Goal: Task Accomplishment & Management: Manage account settings

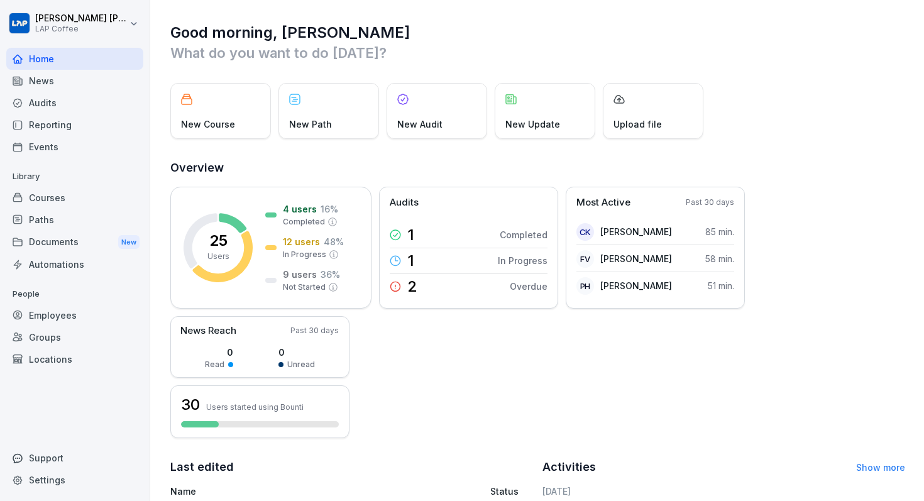
click at [36, 201] on div "Courses" at bounding box center [74, 198] width 137 height 22
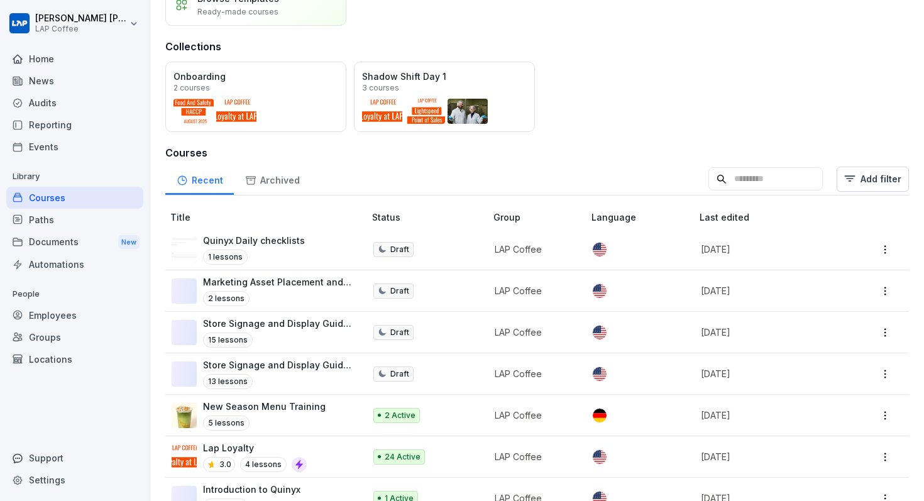
scroll to position [137, 0]
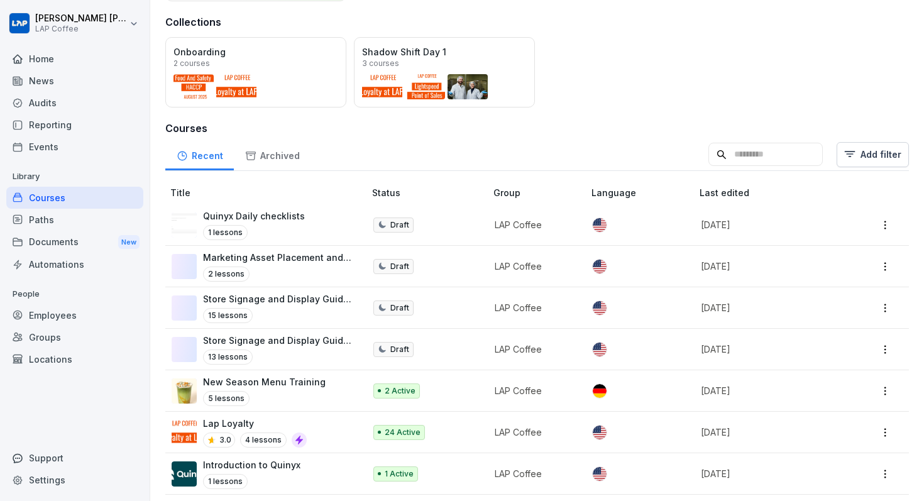
click at [893, 228] on html "Joshua Georges LAP Coffee Home News Audits Reporting Events Library Courses Pat…" at bounding box center [462, 250] width 924 height 501
click at [356, 155] on html "Joshua Georges LAP Coffee Home News Audits Reporting Events Library Courses Pat…" at bounding box center [462, 250] width 924 height 501
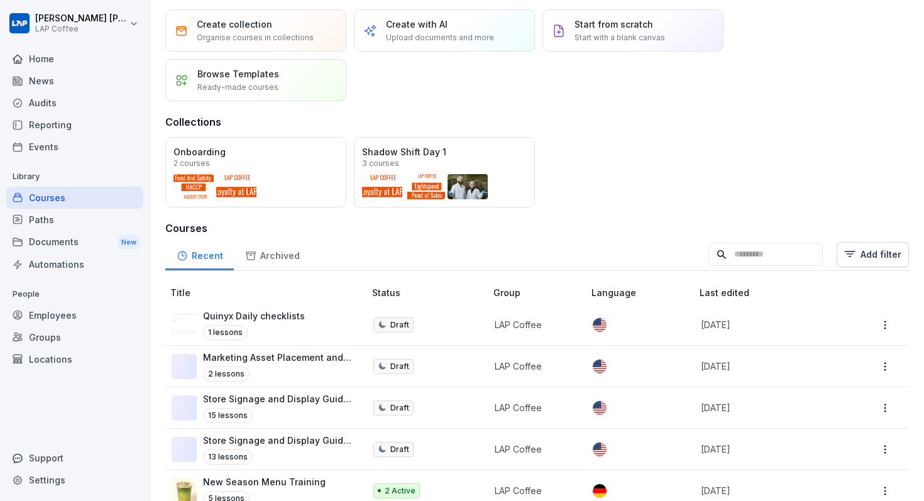
scroll to position [0, 0]
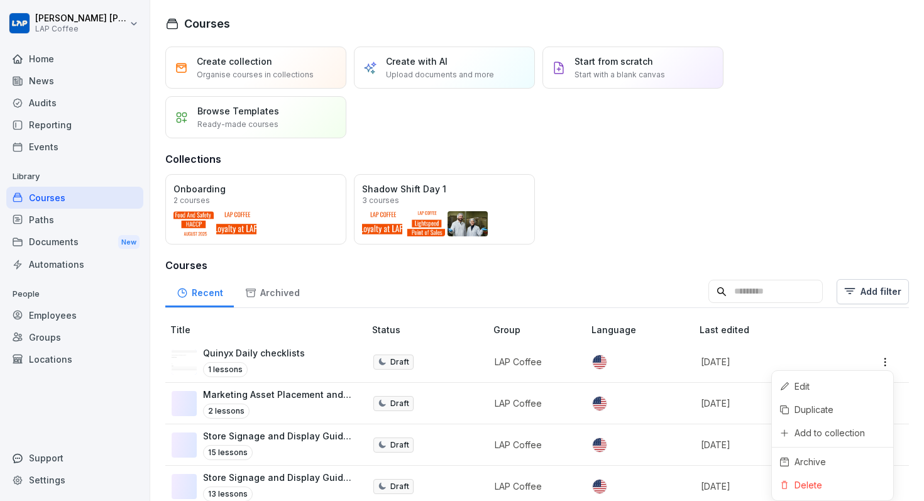
click at [885, 357] on html "Joshua Georges LAP Coffee Home News Audits Reporting Events Library Courses Pat…" at bounding box center [462, 250] width 924 height 501
click at [838, 425] on div "Add to collection" at bounding box center [832, 432] width 121 height 23
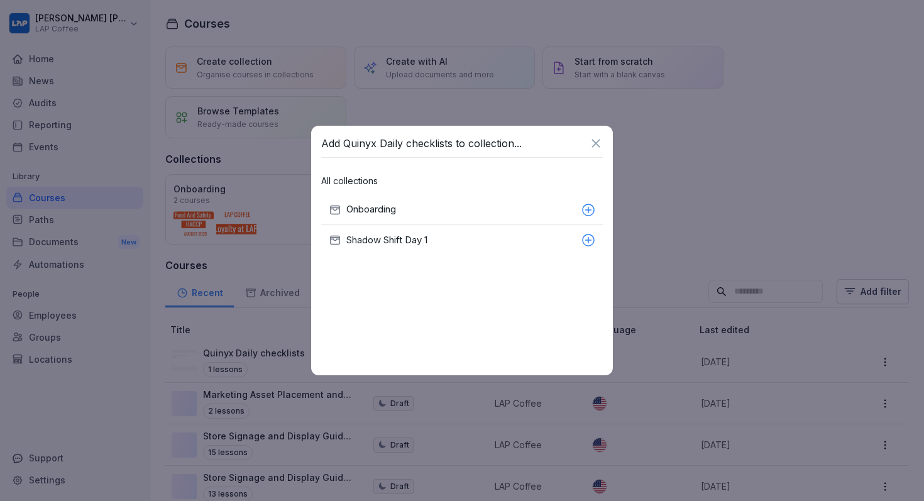
click at [595, 140] on icon at bounding box center [596, 143] width 14 height 14
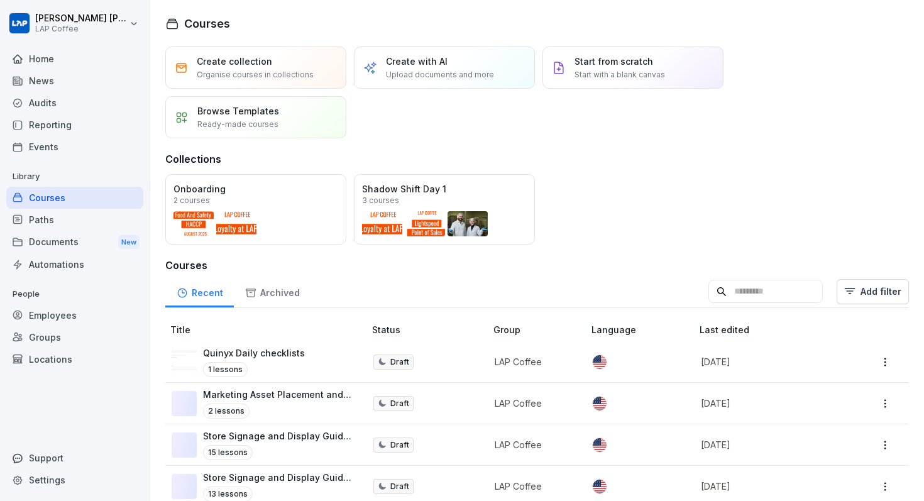
click at [67, 221] on div "Paths" at bounding box center [74, 220] width 137 height 22
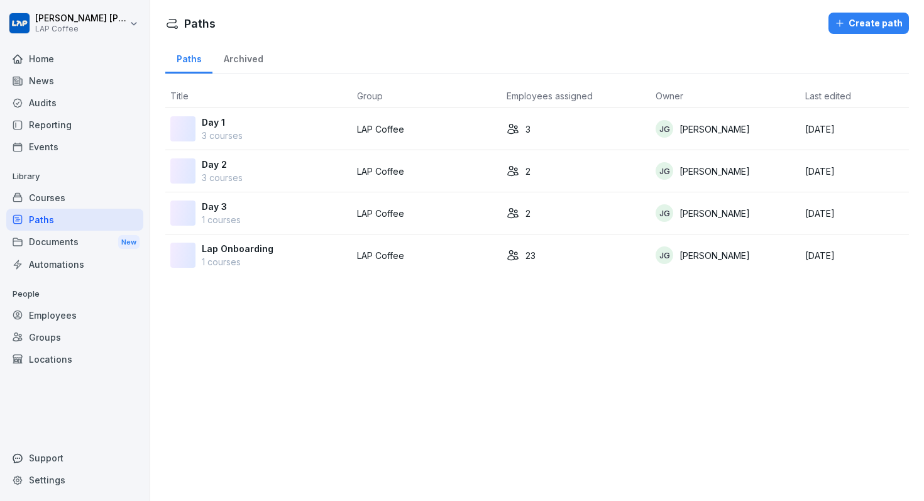
click at [62, 232] on div "Documents New" at bounding box center [74, 242] width 137 height 23
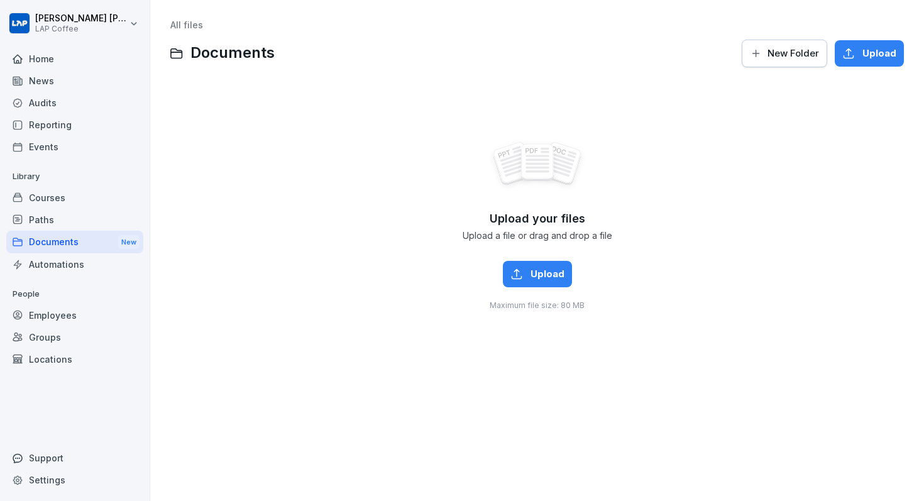
click at [66, 208] on div "Courses" at bounding box center [74, 198] width 137 height 22
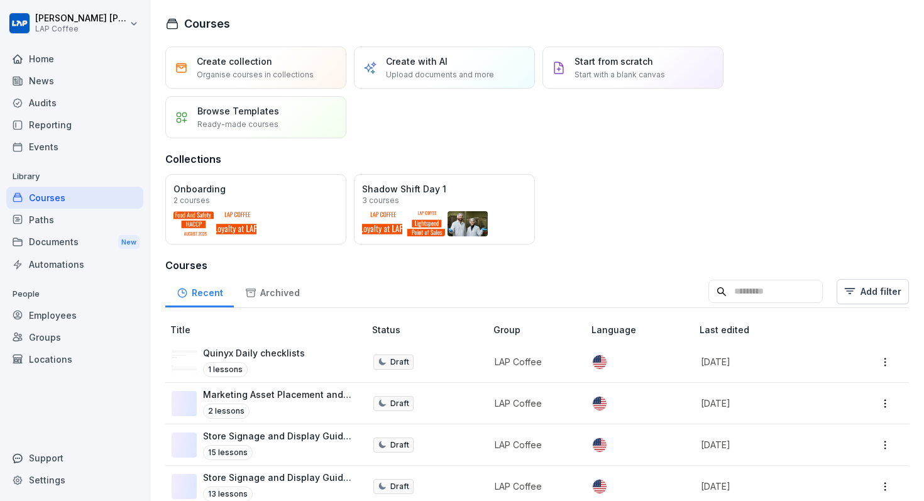
click at [269, 74] on p "Organise courses in collections" at bounding box center [255, 74] width 117 height 11
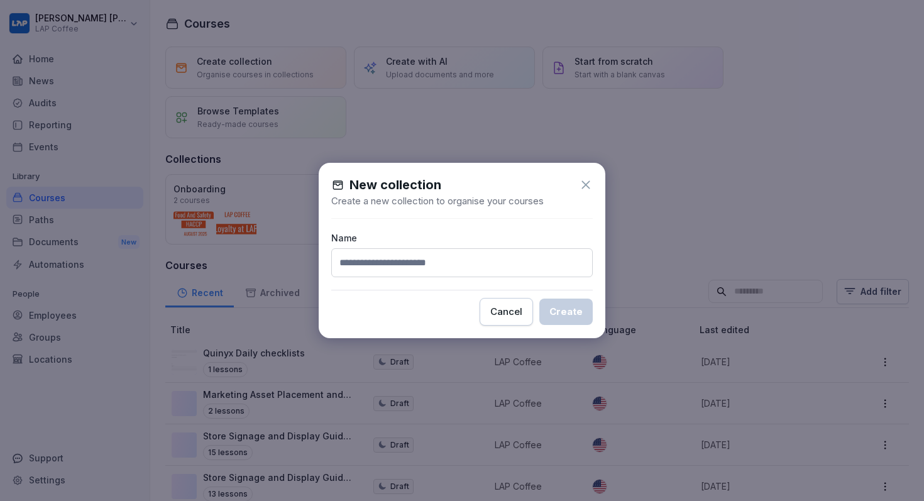
type input "*"
type input "**********"
click at [540, 299] on button "Create" at bounding box center [566, 312] width 53 height 26
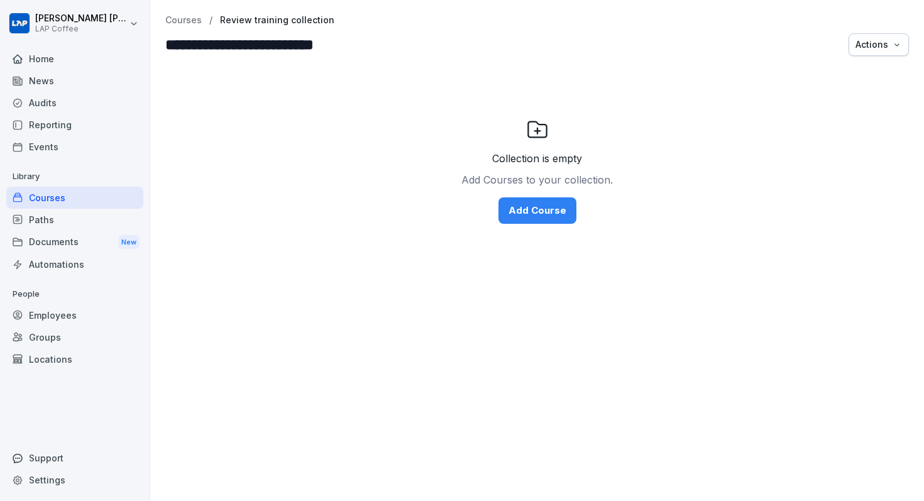
click at [546, 209] on div "Add Course" at bounding box center [538, 211] width 58 height 14
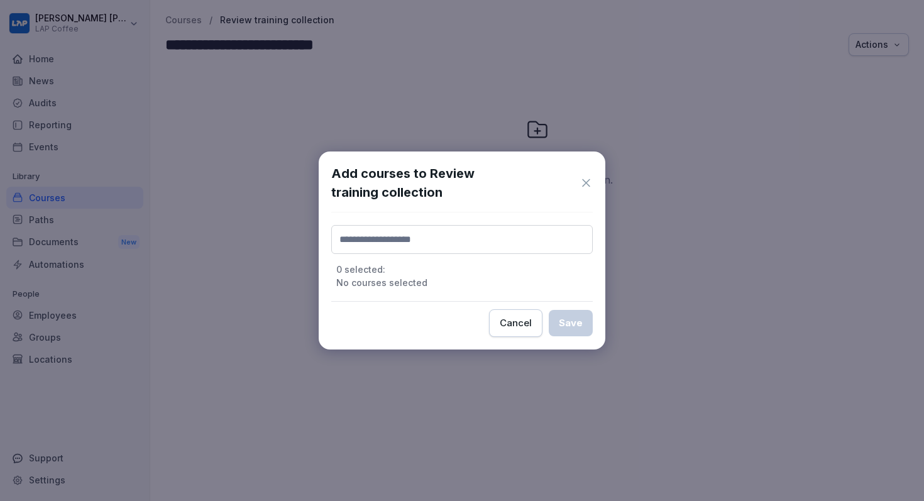
click at [487, 239] on input at bounding box center [462, 239] width 262 height 29
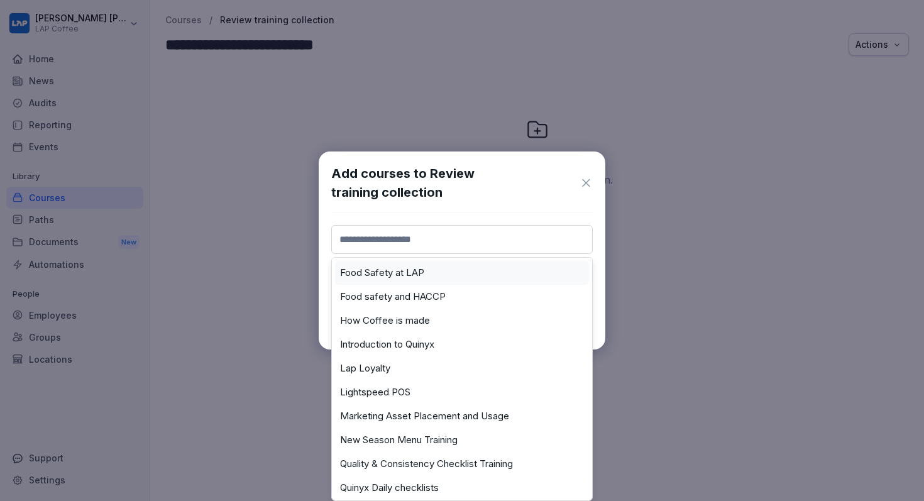
click at [435, 275] on div "Food Safety at LAP" at bounding box center [462, 273] width 254 height 24
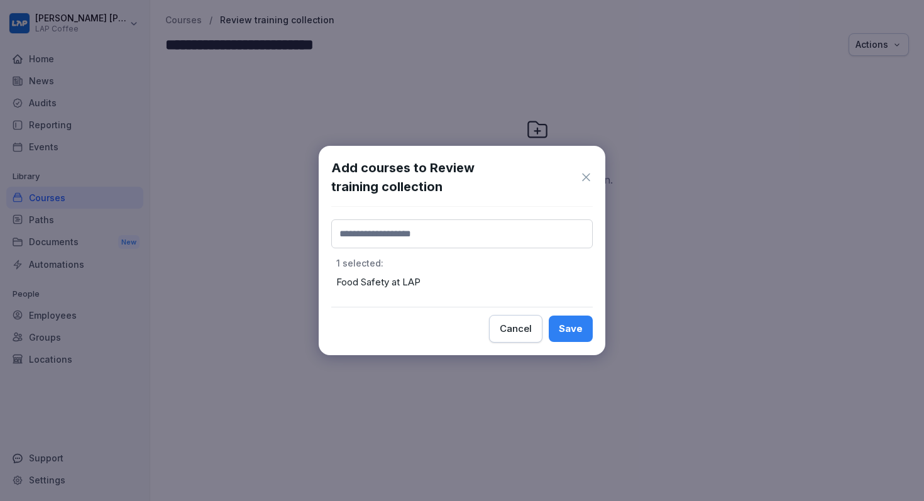
click at [451, 246] on input at bounding box center [462, 233] width 262 height 29
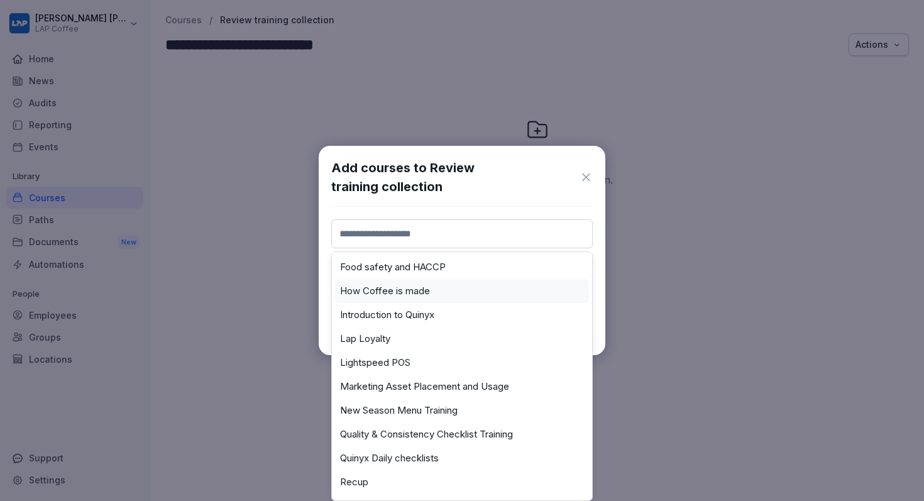
click at [414, 297] on div "How Coffee is made" at bounding box center [462, 291] width 254 height 24
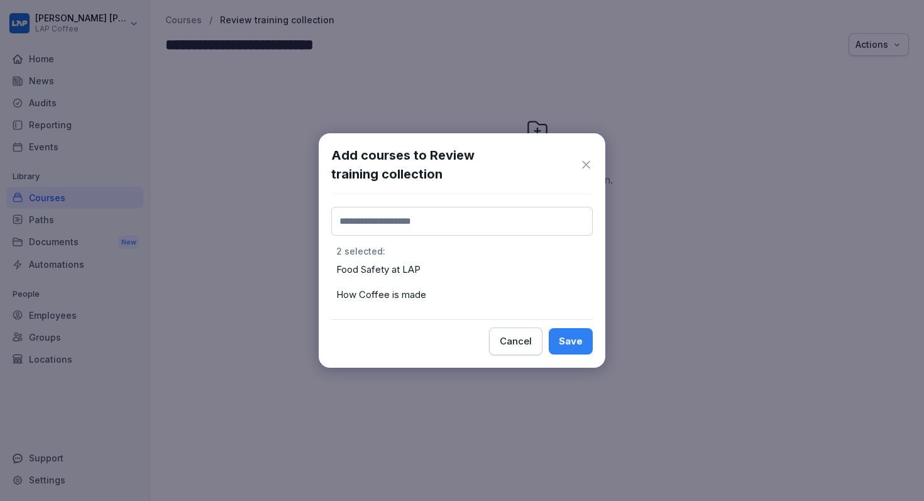
click at [435, 235] on input at bounding box center [462, 221] width 262 height 29
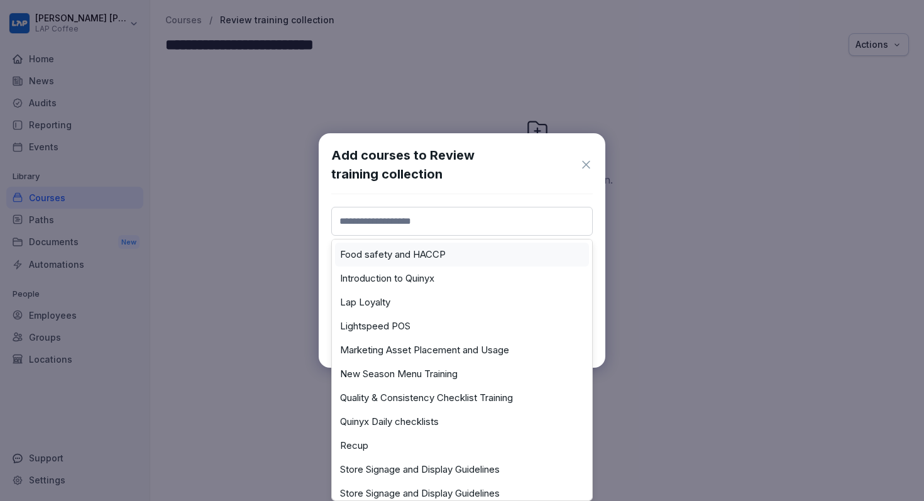
click at [431, 249] on label "Food safety and HACCP" at bounding box center [393, 254] width 106 height 11
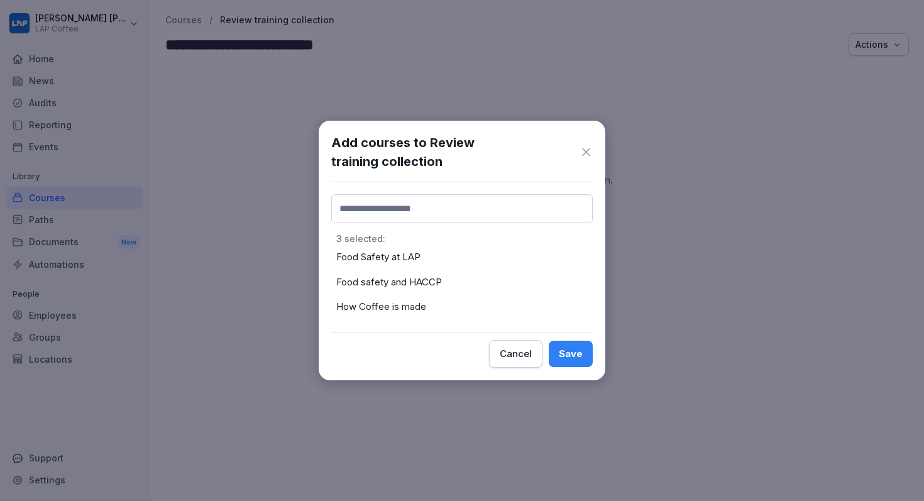
click at [440, 216] on input at bounding box center [462, 208] width 262 height 29
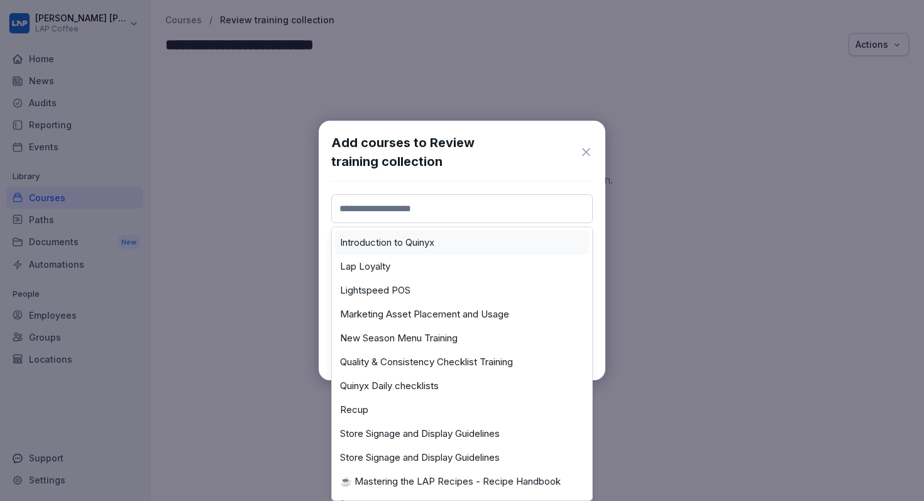
click at [424, 246] on label "Introduction to Quinyx" at bounding box center [387, 242] width 94 height 11
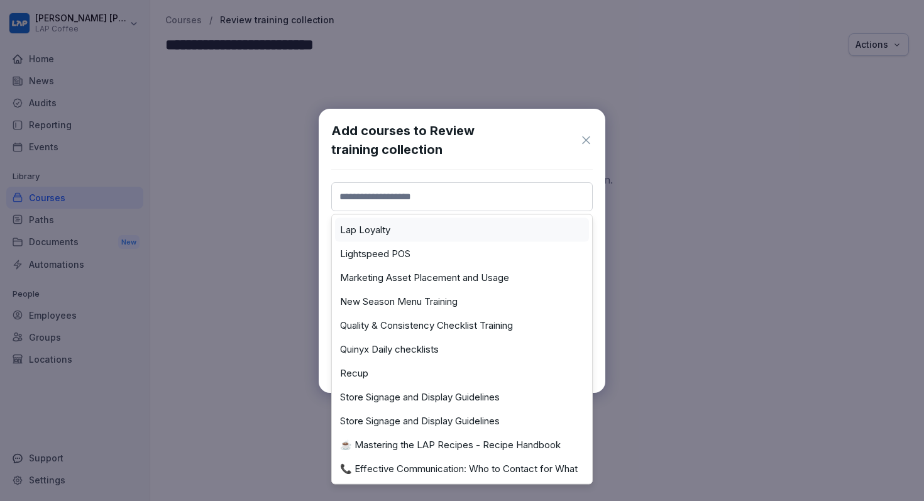
click at [441, 208] on input at bounding box center [462, 196] width 262 height 29
click at [428, 233] on div "Lap Loyalty" at bounding box center [462, 230] width 254 height 24
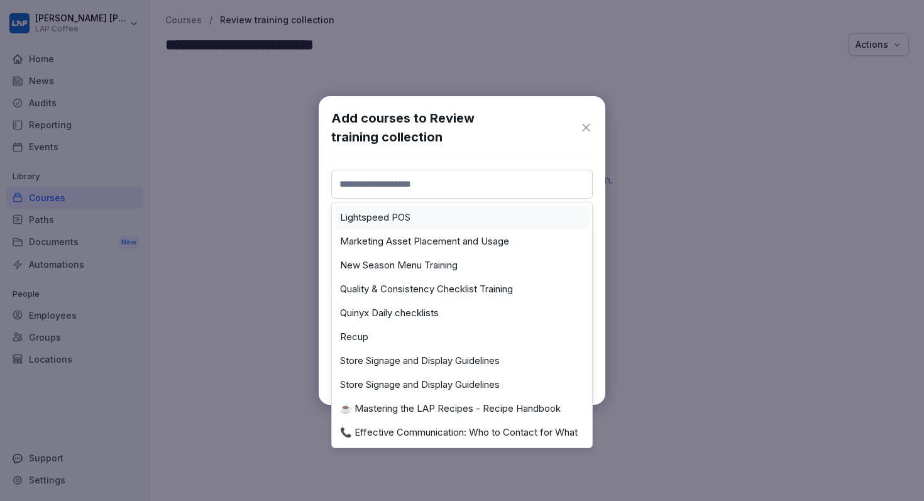
click at [449, 188] on input at bounding box center [462, 184] width 262 height 29
click at [431, 224] on div "Lightspeed POS" at bounding box center [462, 218] width 254 height 24
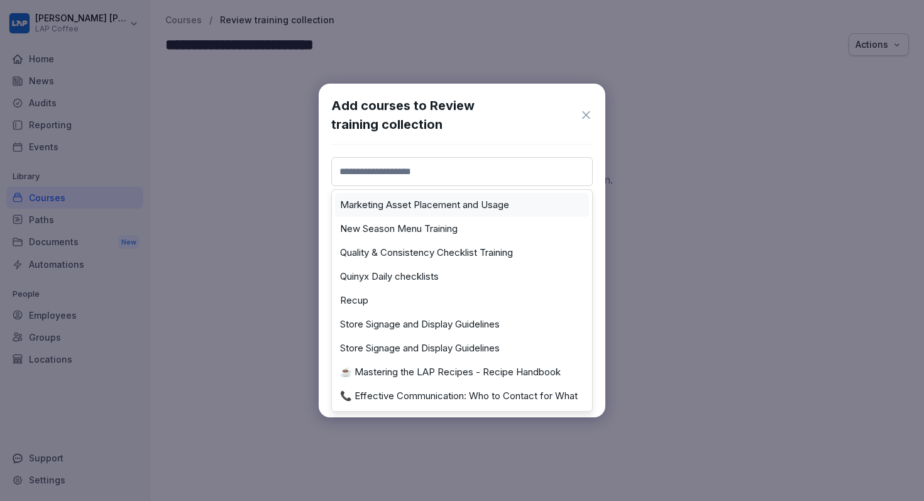
click at [454, 170] on input at bounding box center [462, 171] width 262 height 29
click at [438, 206] on label "Marketing Asset Placement and Usage" at bounding box center [424, 204] width 169 height 11
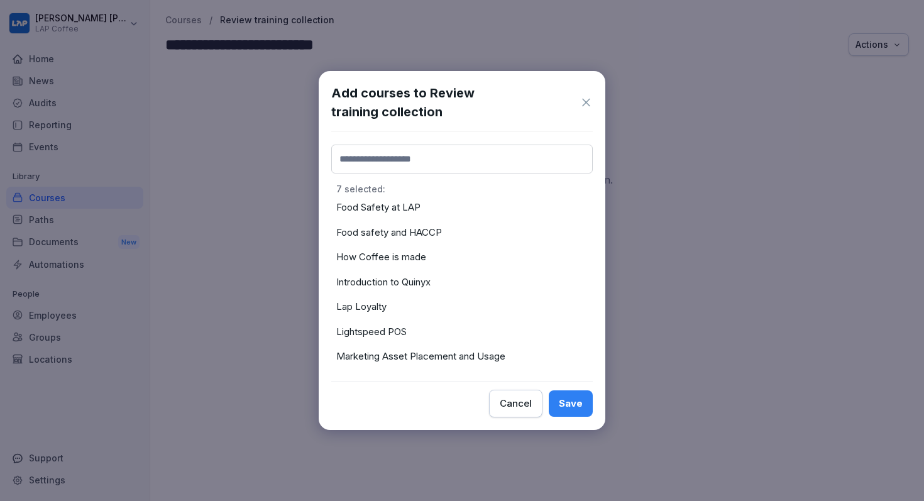
click at [468, 149] on input at bounding box center [462, 159] width 262 height 29
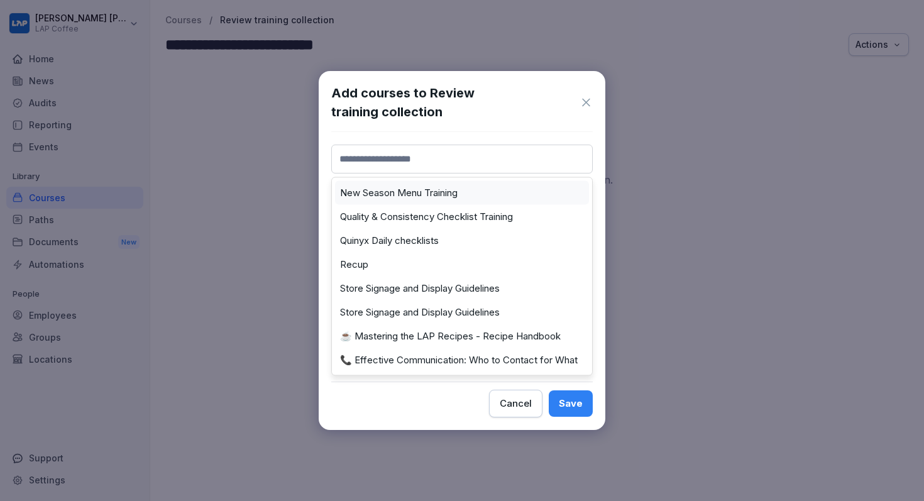
click at [448, 185] on div "New Season Menu Training" at bounding box center [462, 193] width 254 height 24
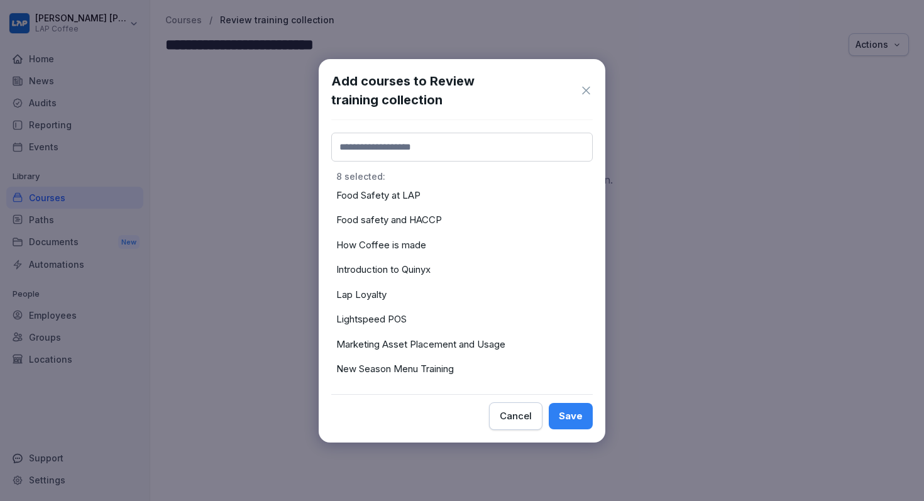
click at [463, 150] on input at bounding box center [462, 147] width 262 height 29
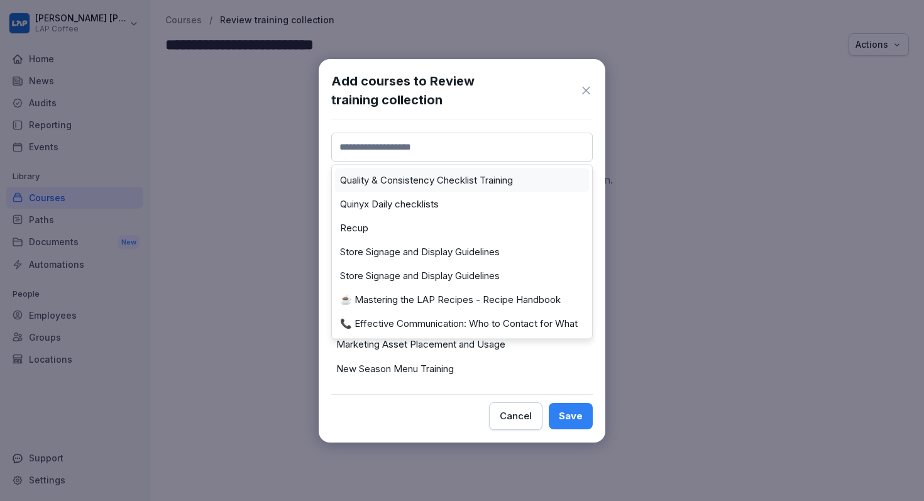
click at [448, 185] on label "Quality & Consistency Checklist Training" at bounding box center [426, 180] width 173 height 11
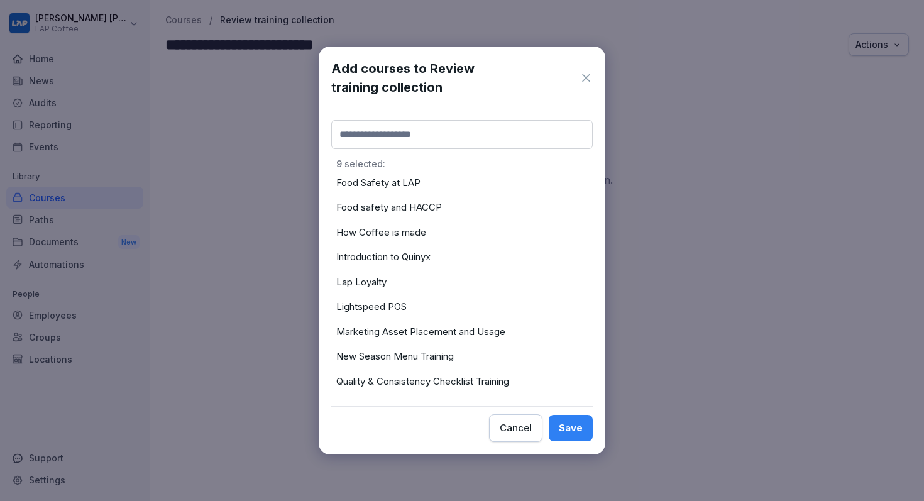
click at [462, 130] on input at bounding box center [462, 134] width 262 height 29
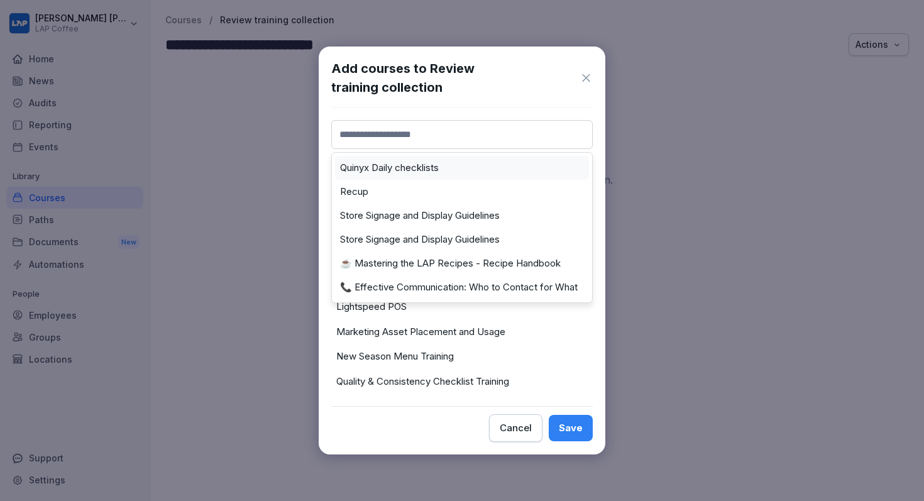
click at [445, 171] on div "Quinyx Daily checklists" at bounding box center [462, 168] width 254 height 24
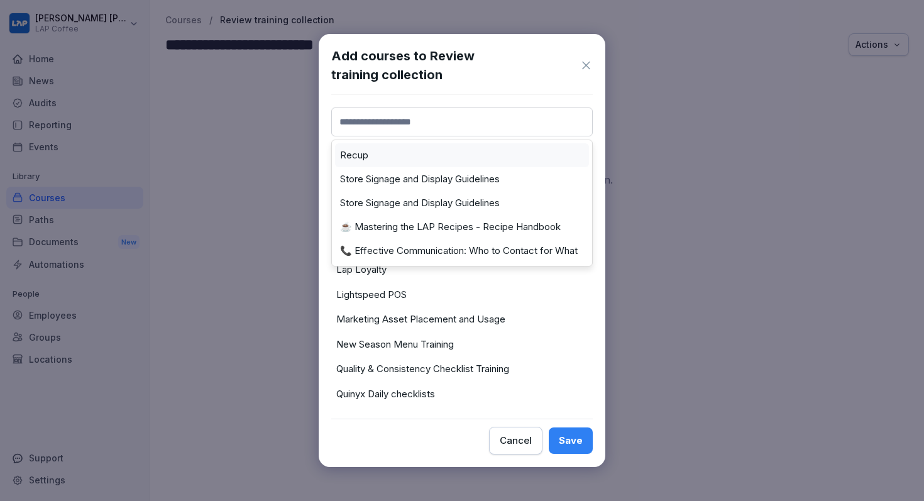
click at [465, 111] on input at bounding box center [462, 122] width 262 height 29
click at [444, 164] on div "Recup" at bounding box center [462, 155] width 254 height 24
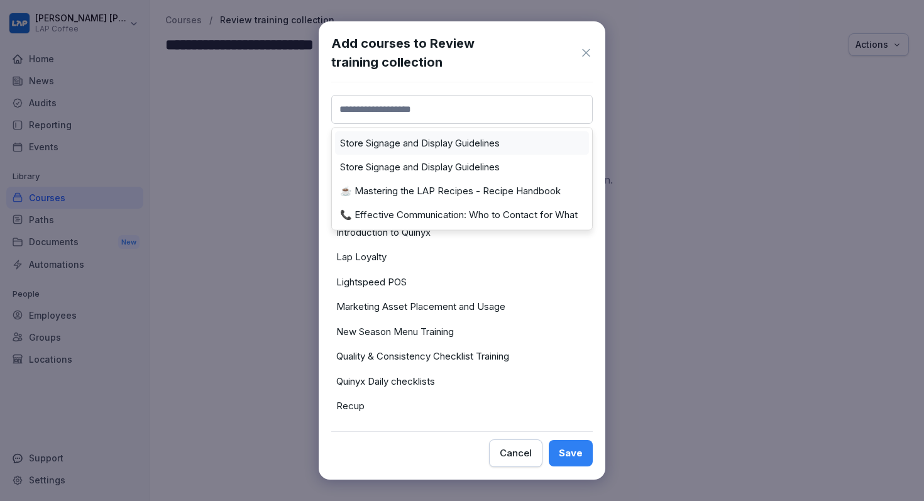
click at [463, 116] on input at bounding box center [462, 109] width 262 height 29
click at [445, 153] on div "Store Signage and Display Guidelines" at bounding box center [462, 143] width 254 height 24
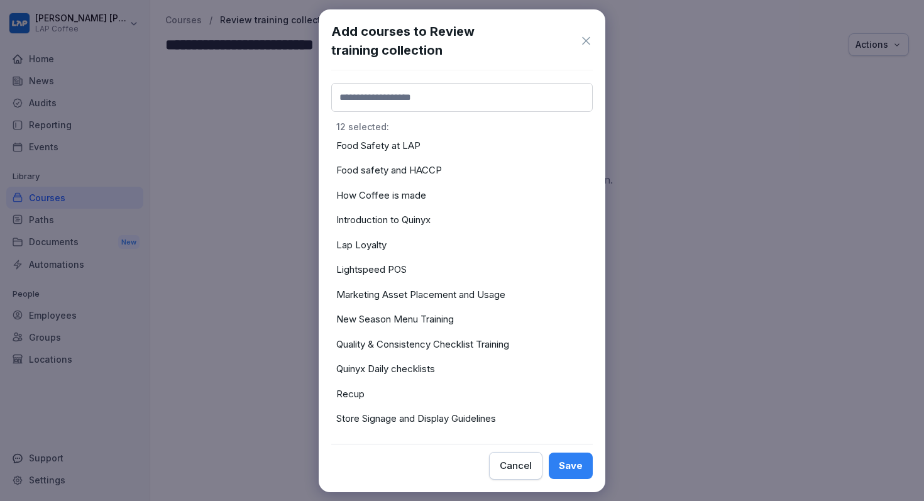
click at [462, 101] on input at bounding box center [462, 97] width 262 height 29
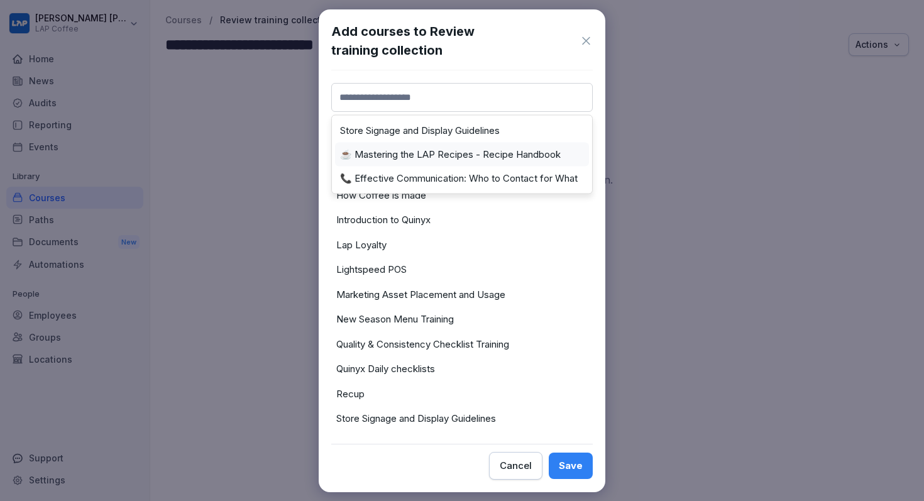
click at [446, 149] on label "☕ Mastering the LAP Recipes - Recipe Handbook" at bounding box center [450, 154] width 221 height 11
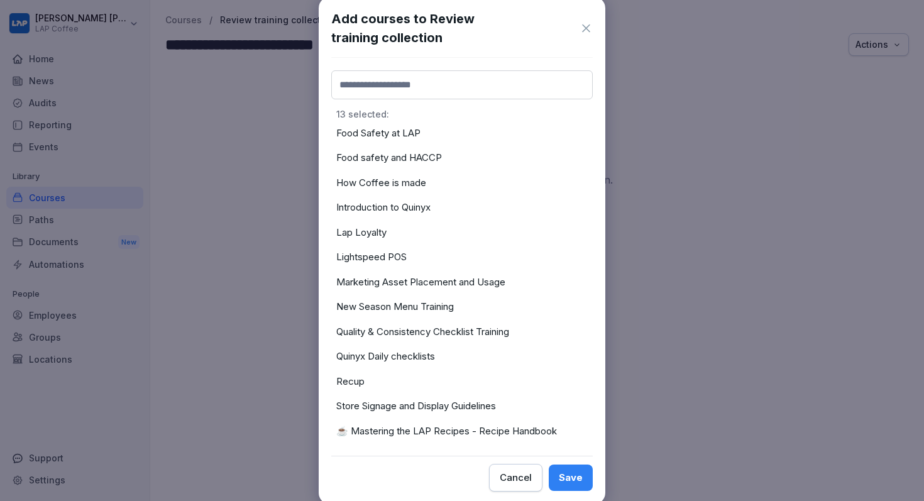
click at [462, 92] on input at bounding box center [462, 84] width 262 height 29
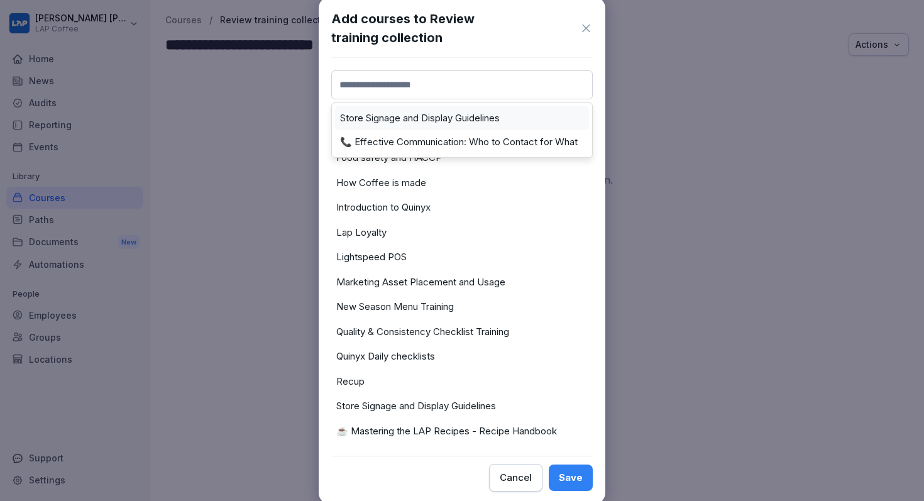
click at [450, 124] on div "Store Signage and Display Guidelines" at bounding box center [462, 118] width 254 height 24
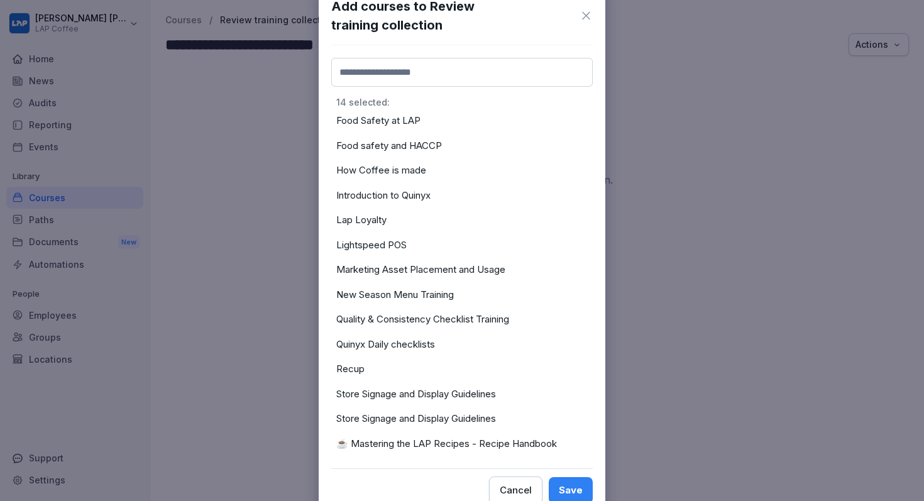
click at [465, 77] on input at bounding box center [462, 72] width 262 height 29
click at [458, 101] on label "📞 Effective Communication: Who to Contact for What" at bounding box center [459, 105] width 238 height 11
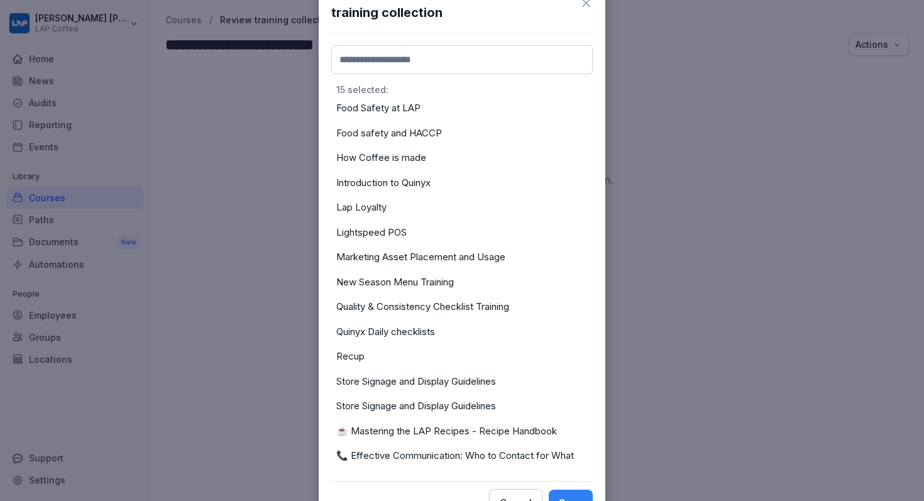
click at [569, 496] on div "Save" at bounding box center [571, 503] width 24 height 14
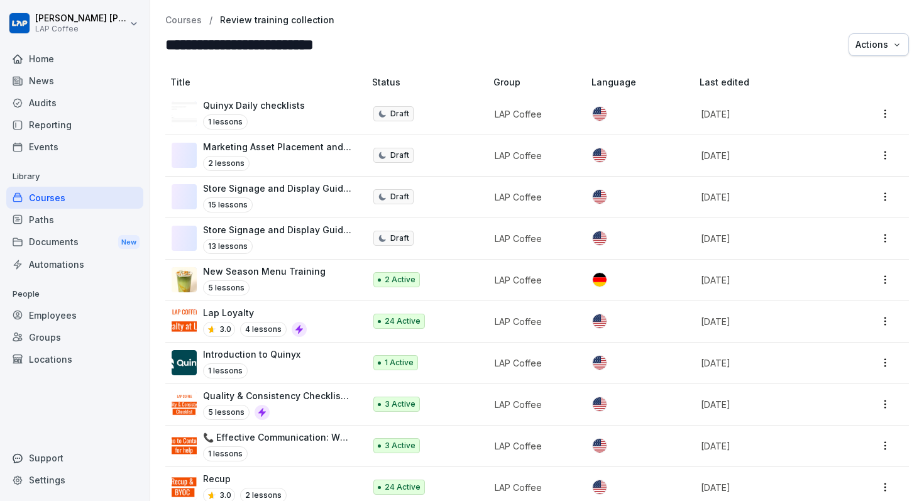
scroll to position [9, 0]
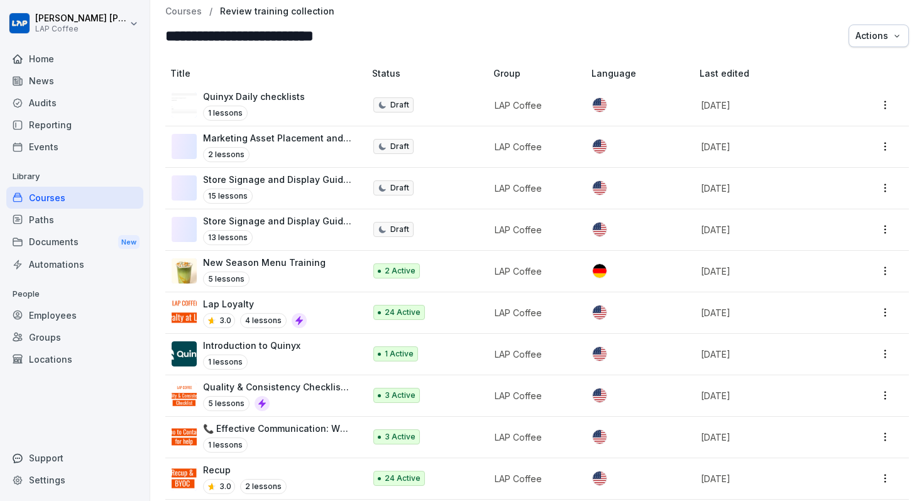
click at [106, 206] on div "Courses" at bounding box center [74, 198] width 137 height 22
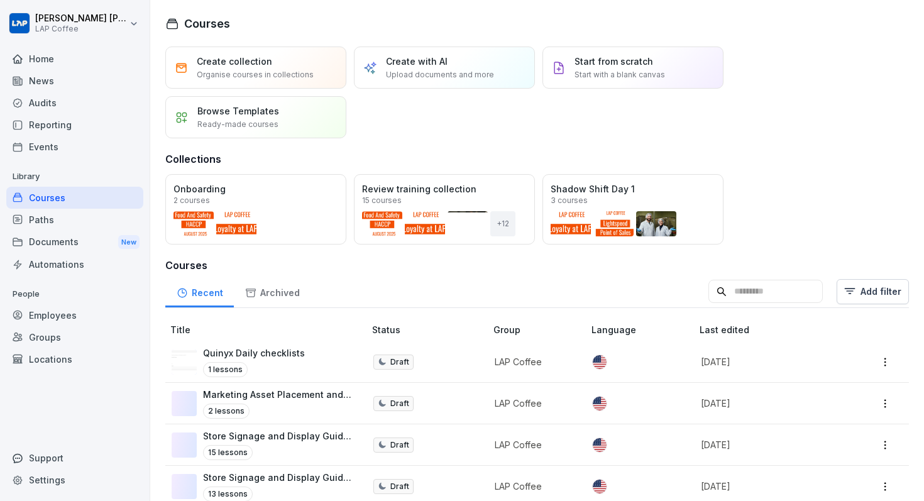
click at [0, 0] on div "Open" at bounding box center [0, 0] width 0 height 0
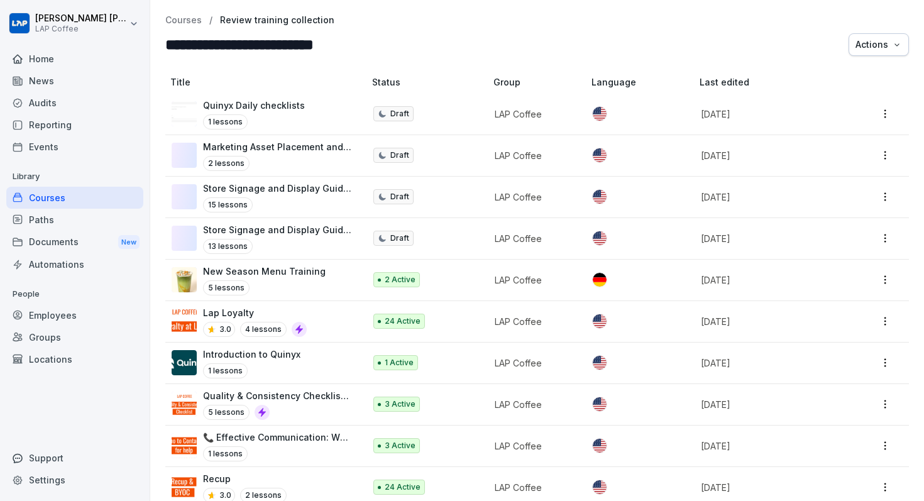
click at [870, 51] on div "Actions" at bounding box center [879, 45] width 47 height 14
click at [81, 314] on div "Employees" at bounding box center [74, 315] width 137 height 22
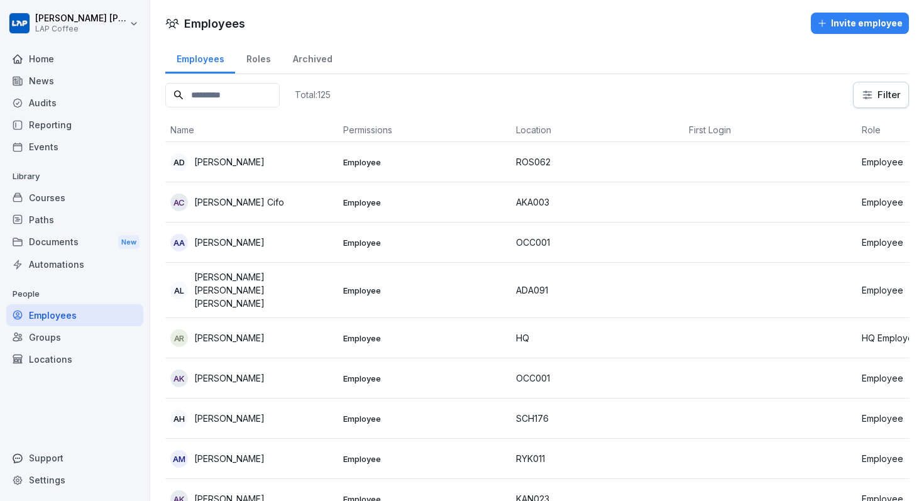
click at [257, 99] on input at bounding box center [222, 95] width 114 height 25
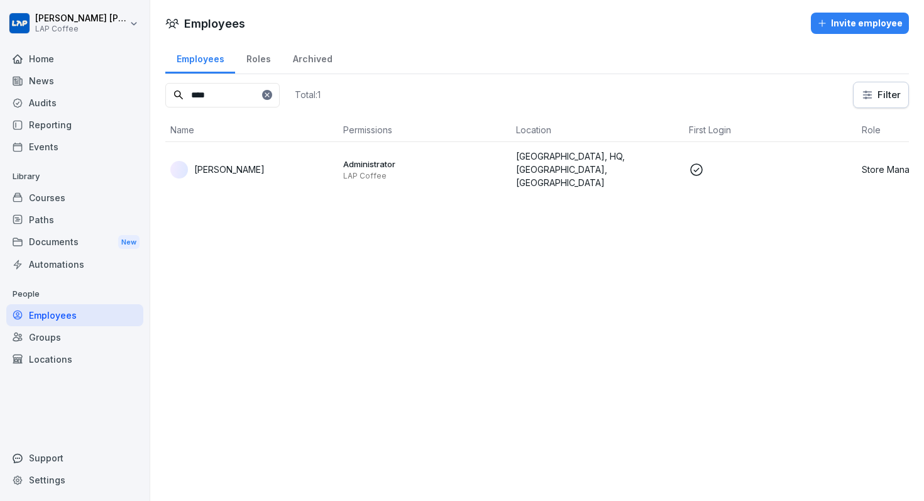
type input "****"
click at [252, 163] on p "[PERSON_NAME]" at bounding box center [229, 169] width 70 height 13
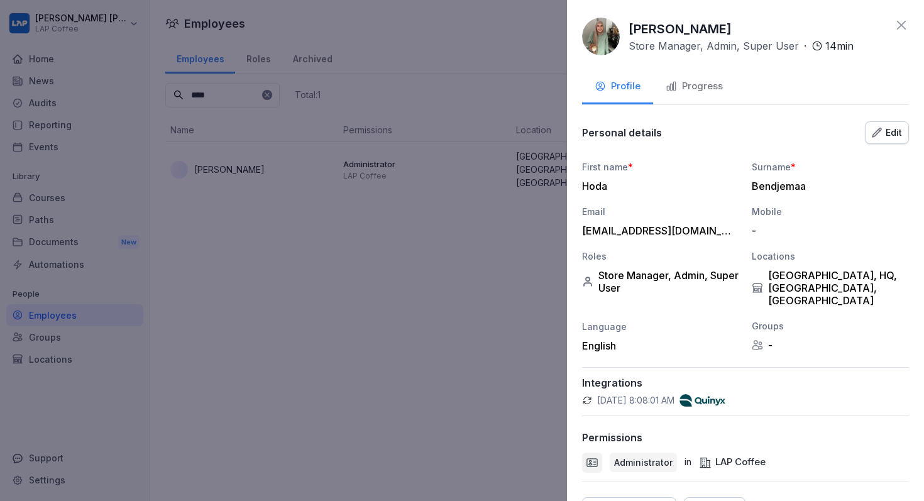
click at [402, 282] on div at bounding box center [462, 250] width 924 height 501
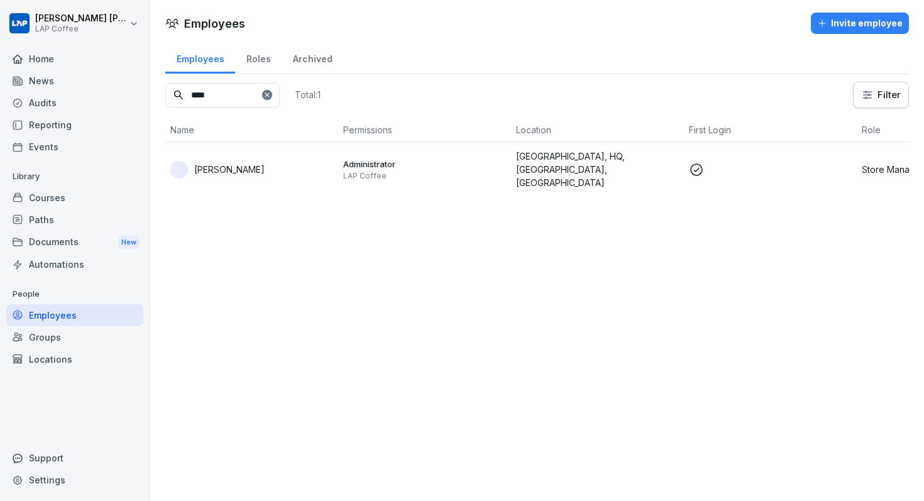
click at [102, 200] on div "Courses" at bounding box center [74, 198] width 137 height 22
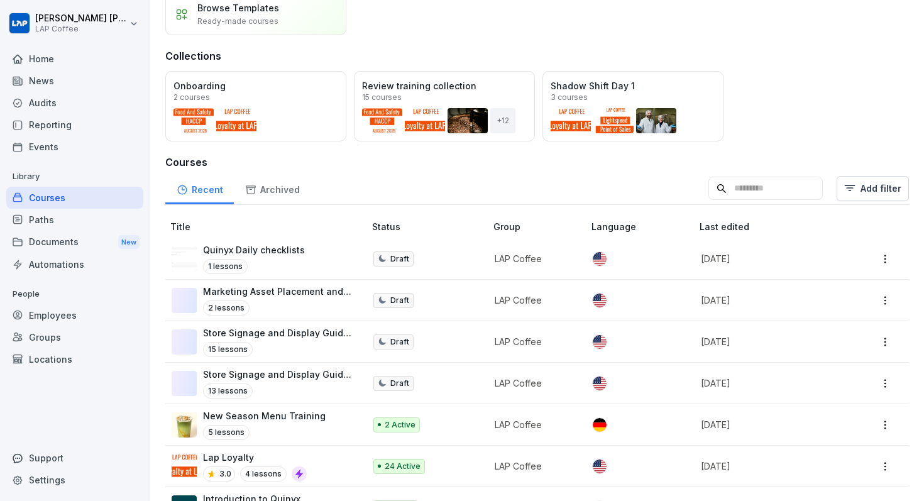
scroll to position [176, 0]
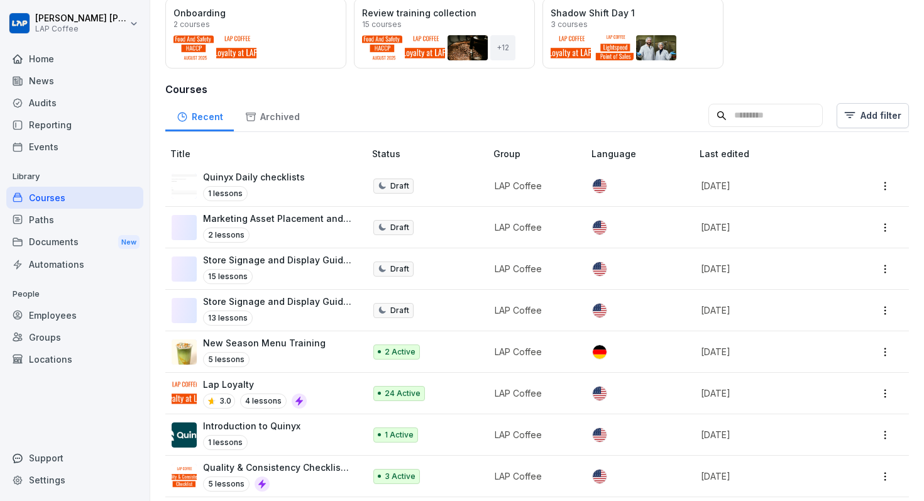
click at [291, 183] on p "Quinyx Daily checklists" at bounding box center [254, 176] width 102 height 13
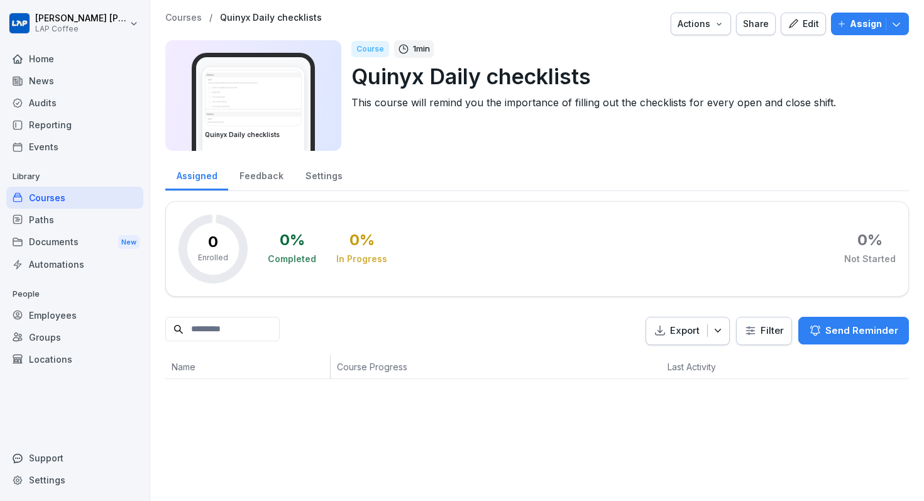
click at [863, 20] on p "Assign" at bounding box center [866, 24] width 32 height 14
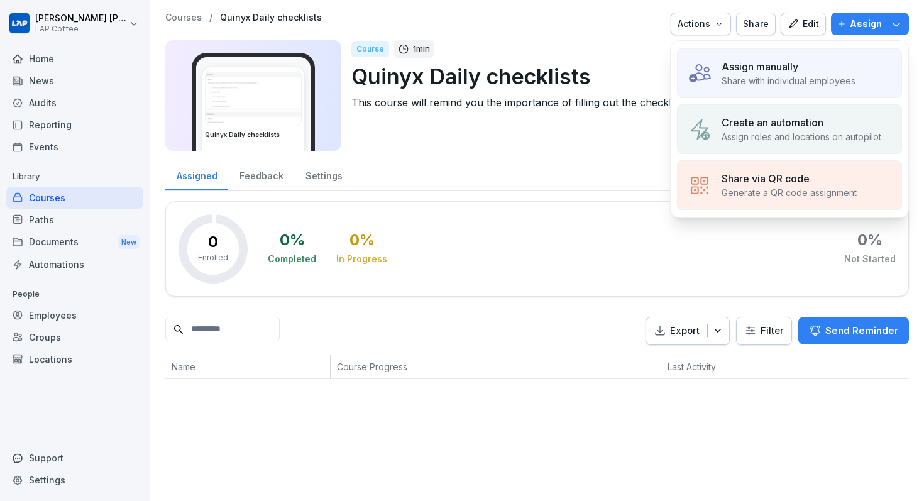
click at [799, 71] on p "Assign manually" at bounding box center [760, 66] width 77 height 15
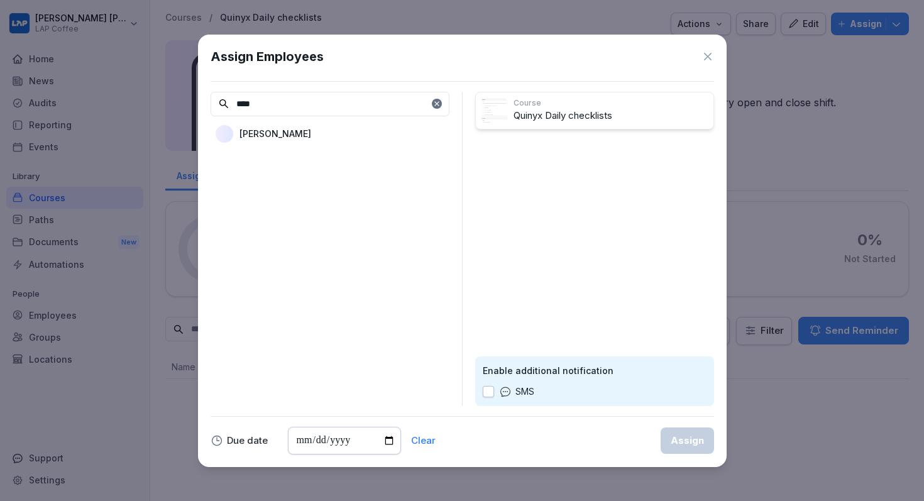
type input "****"
click at [336, 143] on div "Hoda Bendjemaa" at bounding box center [330, 134] width 239 height 23
click at [685, 442] on div "Assign" at bounding box center [687, 441] width 33 height 14
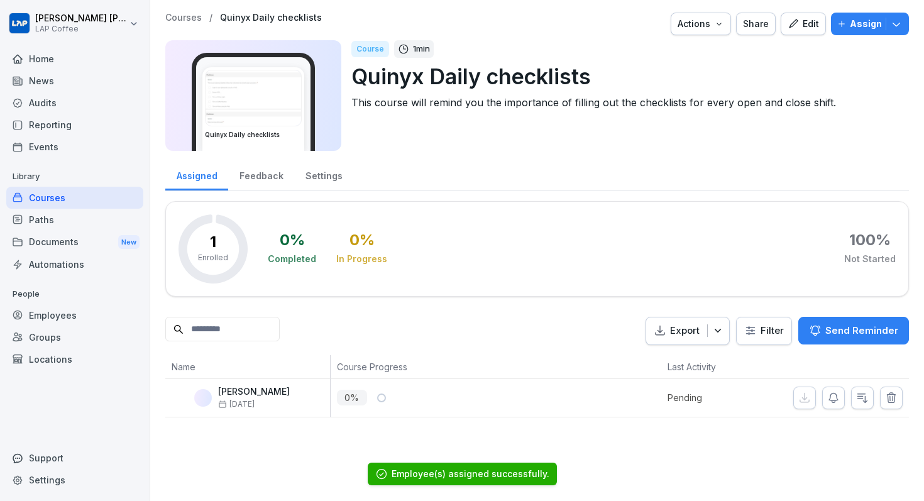
click at [187, 18] on p "Courses" at bounding box center [183, 18] width 36 height 11
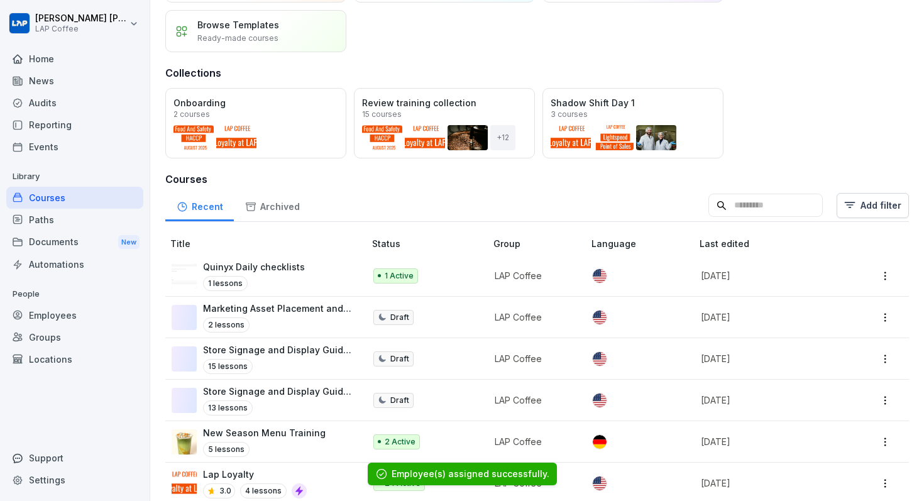
scroll to position [91, 0]
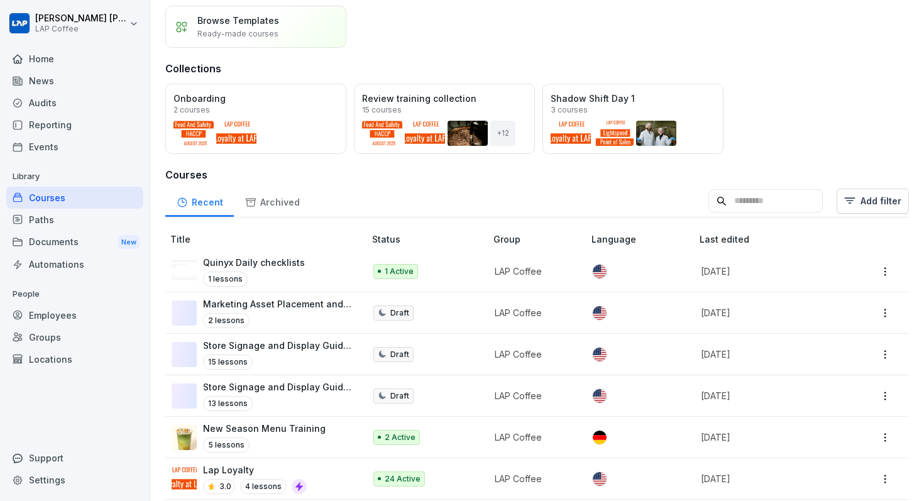
click at [248, 300] on p "Marketing Asset Placement and Usage" at bounding box center [277, 303] width 149 height 13
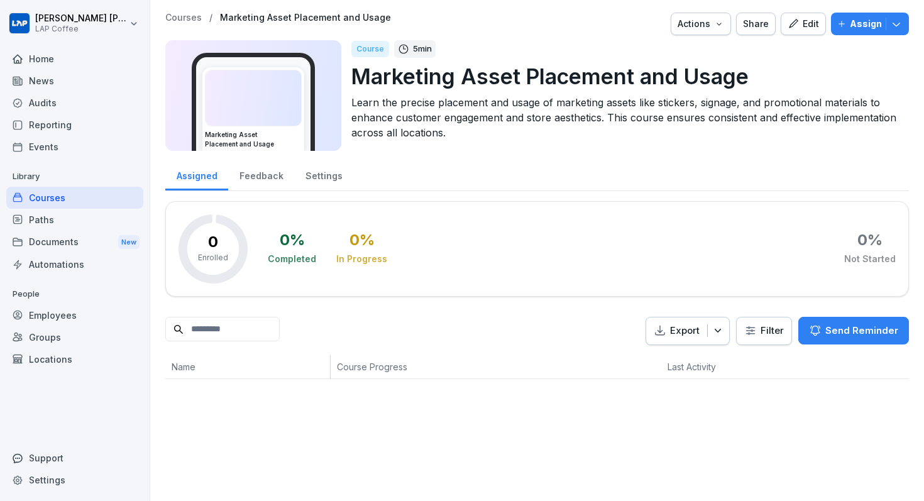
click at [799, 11] on div "Courses / Marketing Asset Placement and Usage Actions Share Edit Assign Marketi…" at bounding box center [537, 196] width 774 height 392
click at [799, 25] on icon "button" at bounding box center [793, 23] width 11 height 11
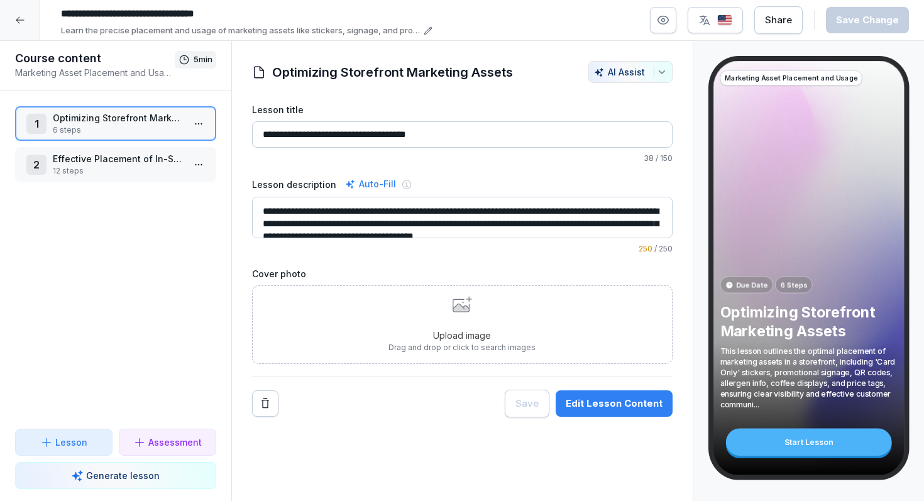
click at [23, 25] on div at bounding box center [20, 20] width 40 height 40
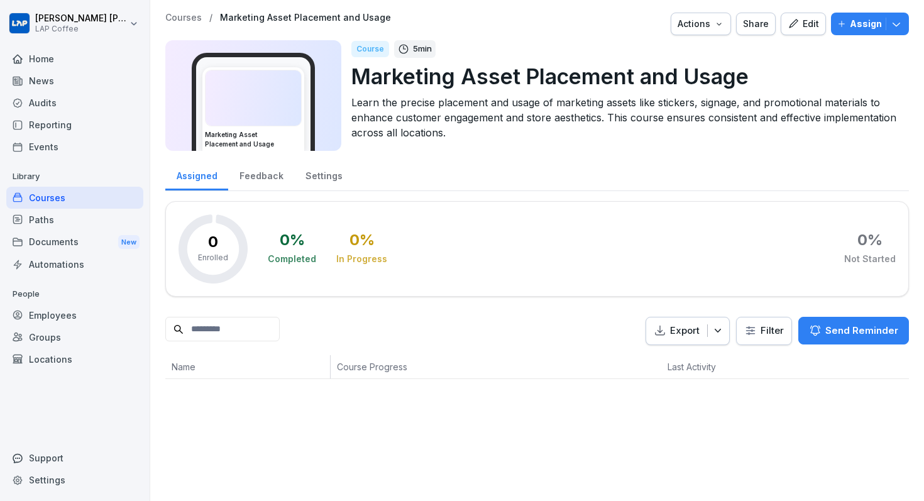
click at [856, 27] on p "Assign" at bounding box center [866, 24] width 32 height 14
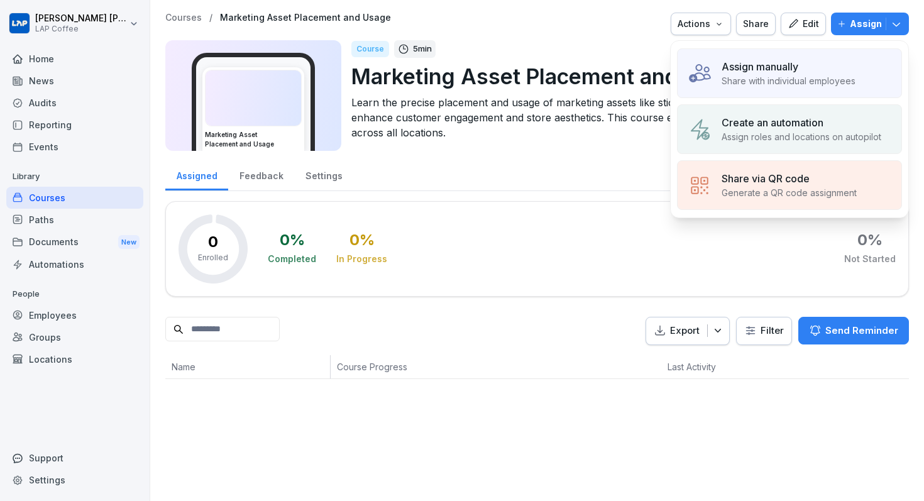
click at [763, 82] on p "Share with individual employees" at bounding box center [789, 80] width 134 height 13
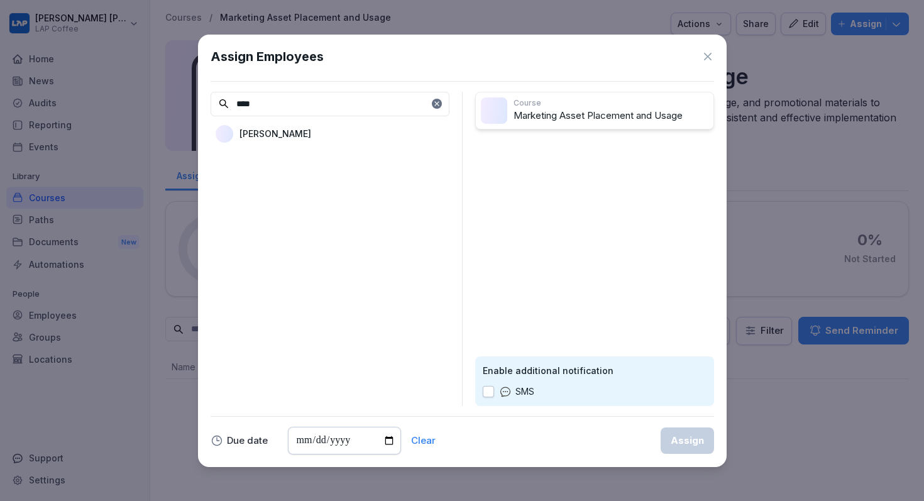
type input "****"
click at [255, 138] on p "Hoda Bendjemaa" at bounding box center [276, 133] width 72 height 13
click at [689, 429] on button "Assign" at bounding box center [687, 441] width 53 height 26
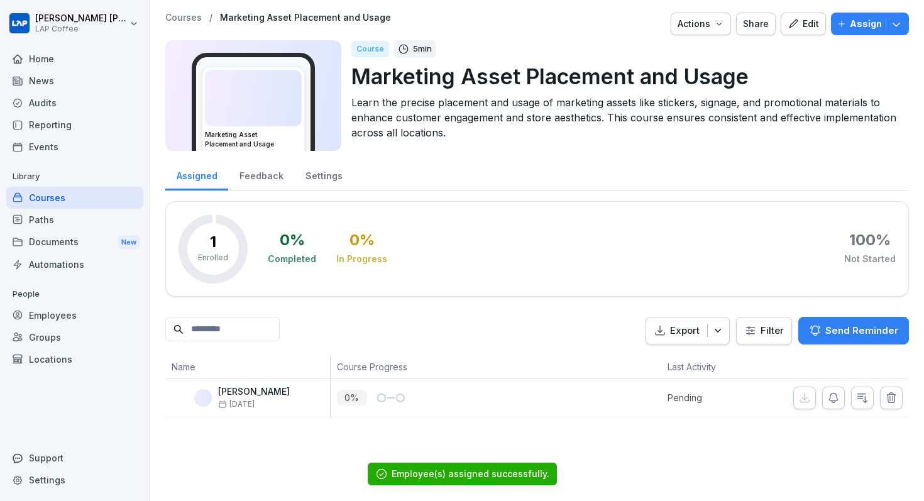
click at [180, 21] on p "Courses" at bounding box center [183, 18] width 36 height 11
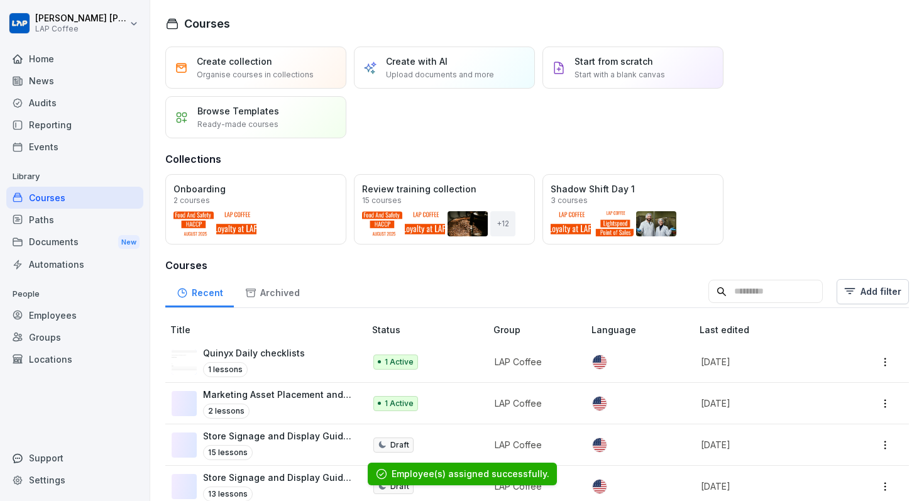
scroll to position [81, 0]
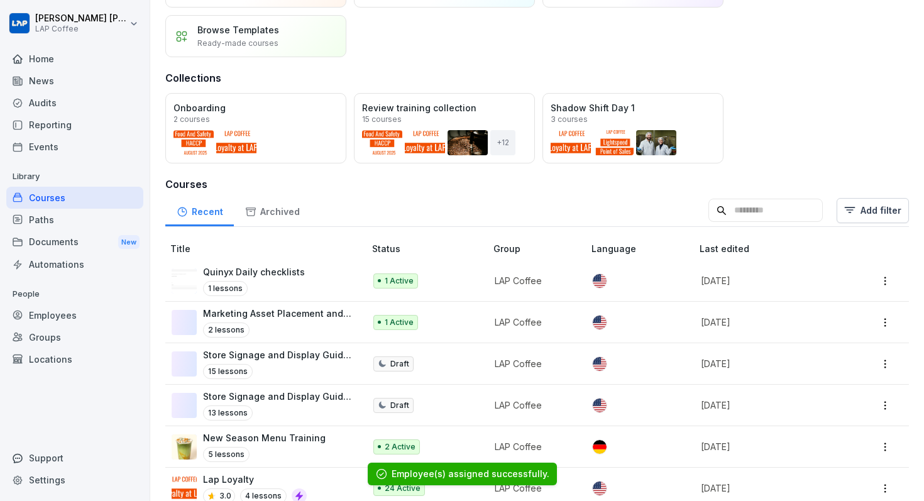
click at [380, 352] on td "Draft" at bounding box center [427, 364] width 121 height 42
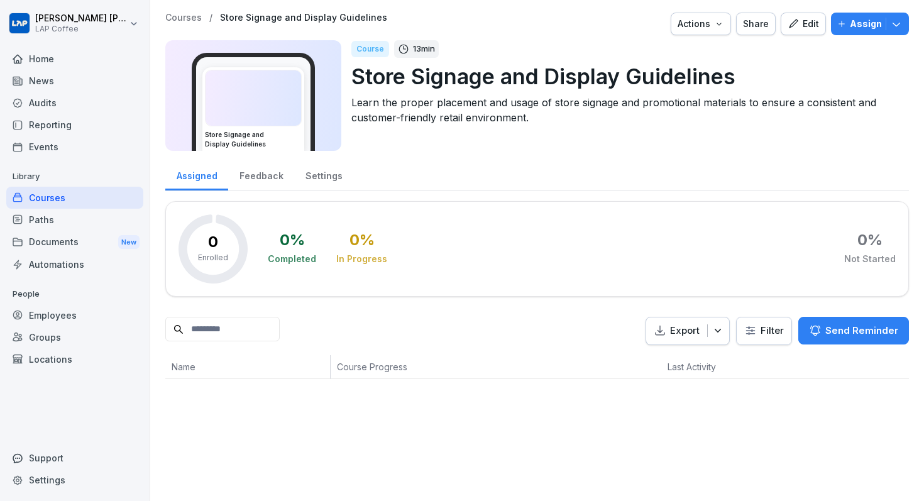
click at [814, 36] on div "Courses / Store Signage and Display Guidelines Actions Share Edit Assign Store …" at bounding box center [537, 86] width 744 height 146
click at [814, 26] on div "Edit" at bounding box center [803, 24] width 31 height 14
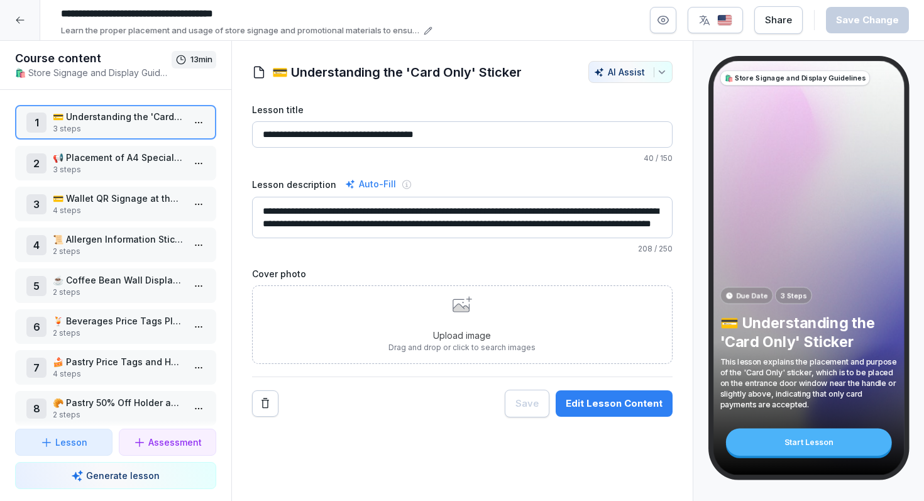
scroll to position [298, 0]
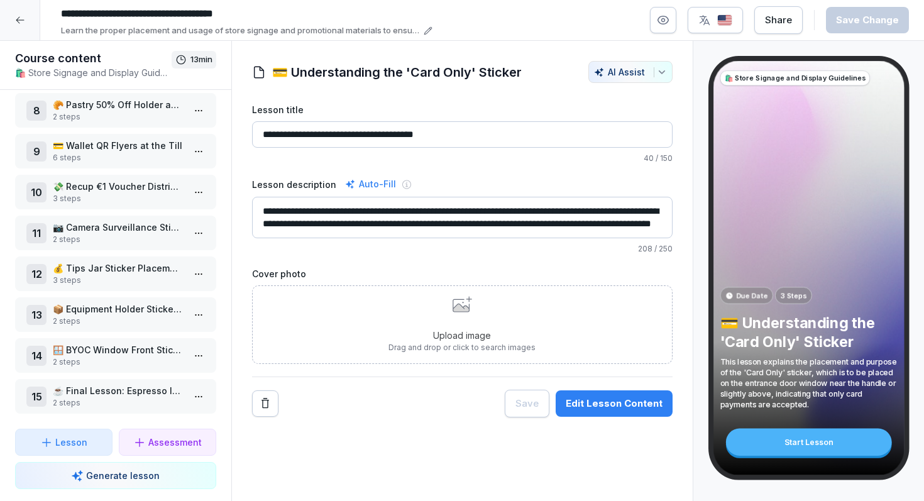
click at [99, 215] on div "1 💳 Understanding the 'Card Only' Sticker 3 steps 2 📢 Placement of A4 Special P…" at bounding box center [115, 259] width 231 height 339
click at [101, 235] on p "2 steps" at bounding box center [118, 239] width 131 height 11
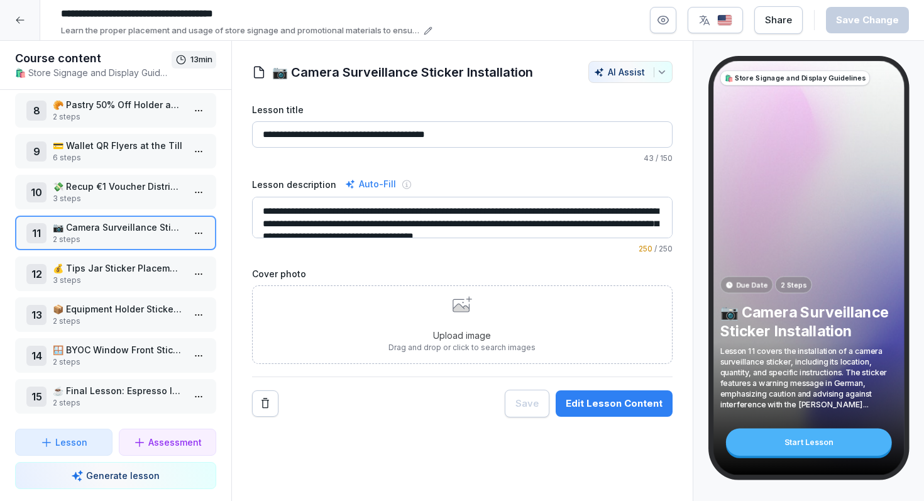
click at [95, 272] on p "💰 Tips Jar Sticker Placement" at bounding box center [118, 268] width 131 height 13
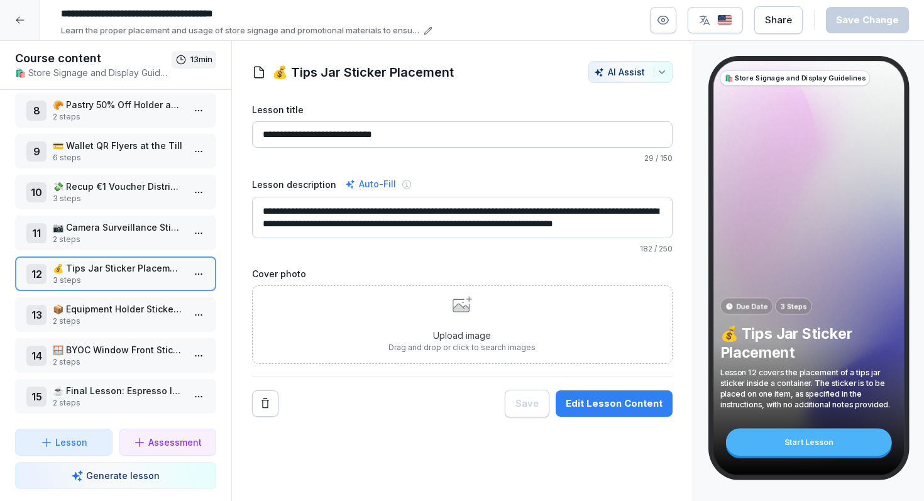
click at [21, 31] on div at bounding box center [20, 20] width 40 height 40
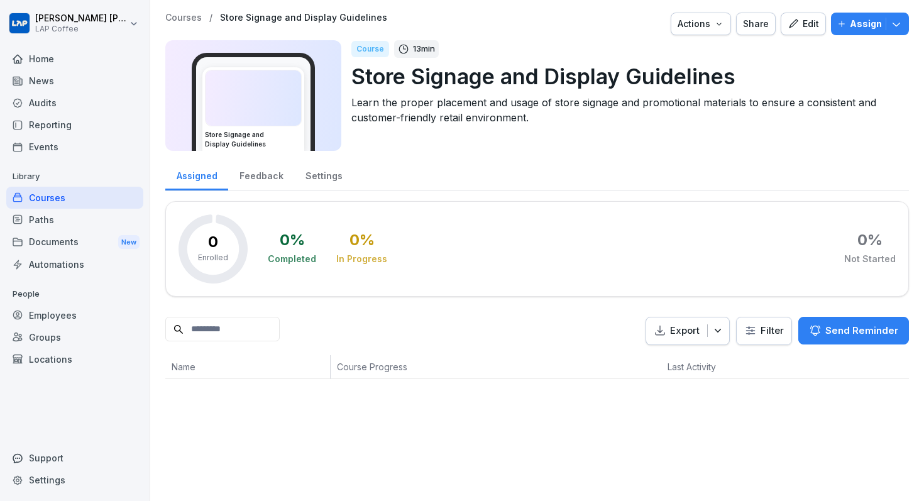
click at [717, 27] on div "Actions" at bounding box center [701, 24] width 47 height 14
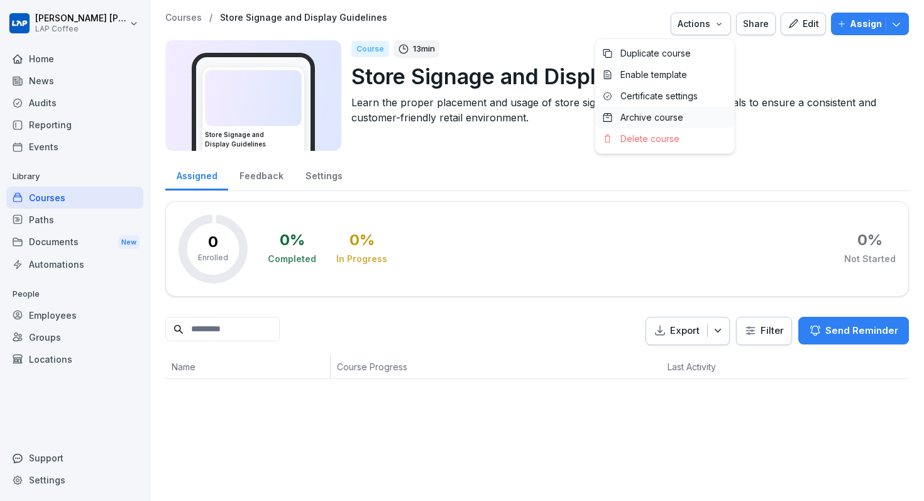
click at [672, 119] on p "Archive course" at bounding box center [652, 117] width 63 height 11
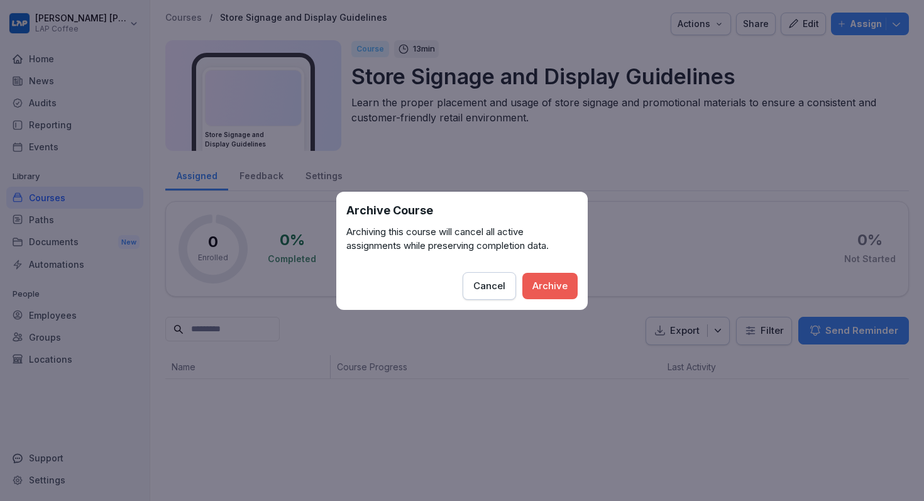
click at [560, 275] on button "Archive" at bounding box center [550, 286] width 55 height 26
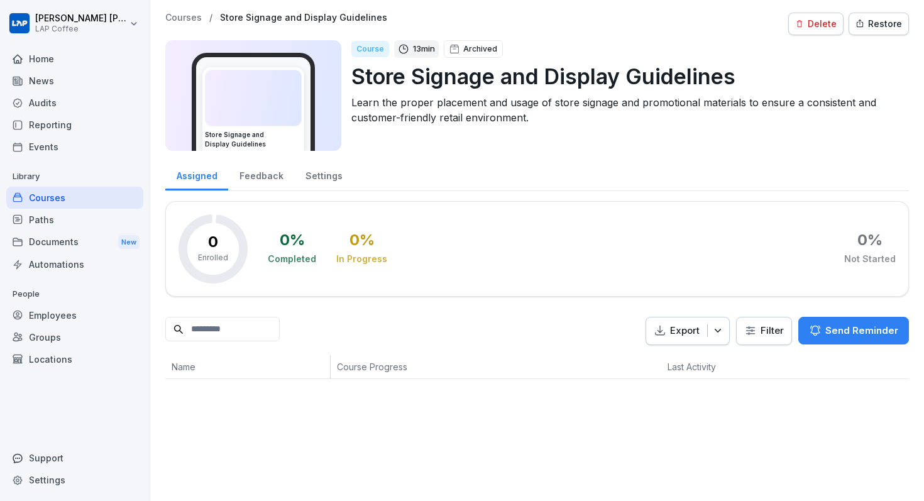
click at [175, 25] on div "Courses / Store Signage and Display Guidelines Delete Restore" at bounding box center [537, 24] width 744 height 23
click at [189, 21] on p "Courses" at bounding box center [183, 18] width 36 height 11
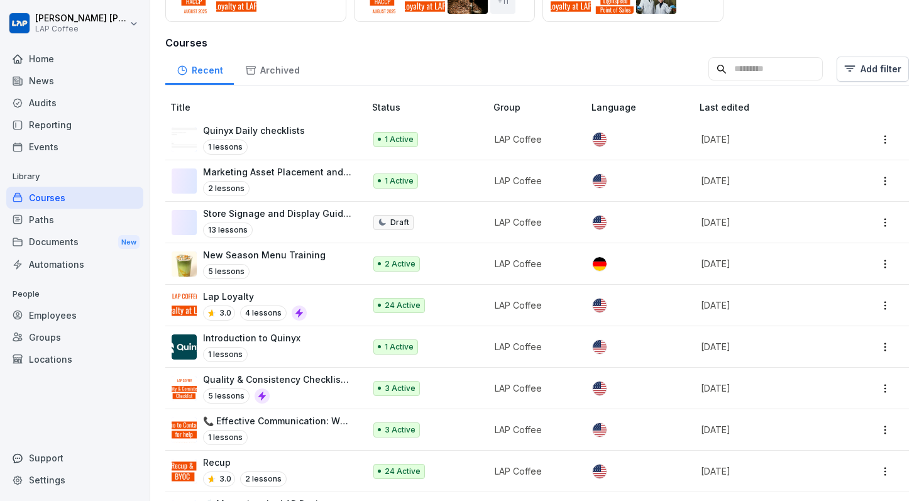
scroll to position [230, 0]
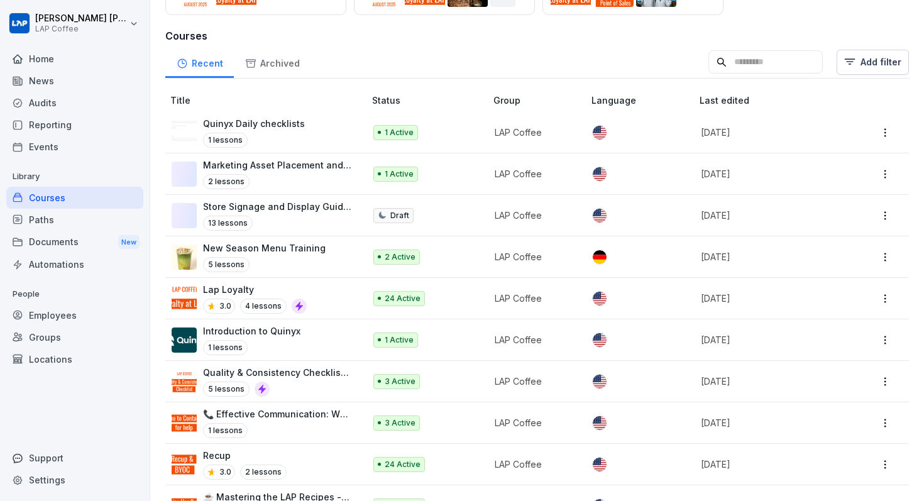
click at [521, 257] on p "LAP Coffee" at bounding box center [533, 256] width 77 height 13
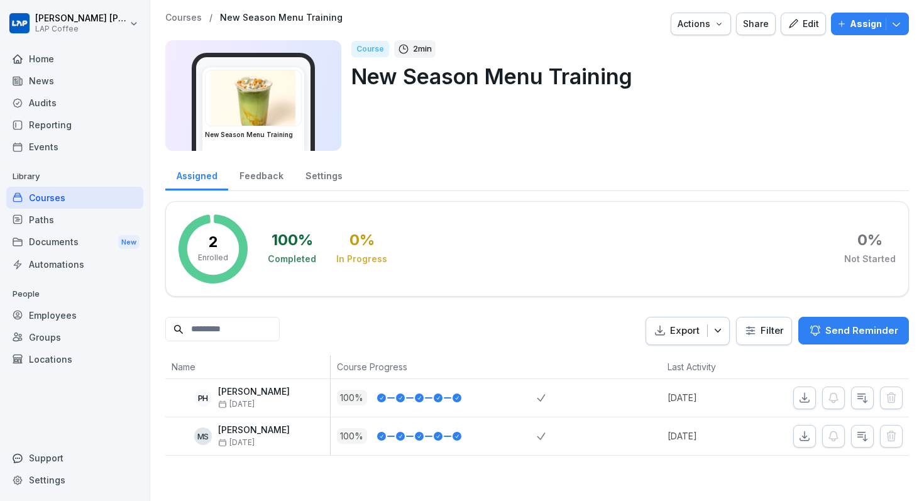
click at [854, 27] on p "Assign" at bounding box center [866, 24] width 32 height 14
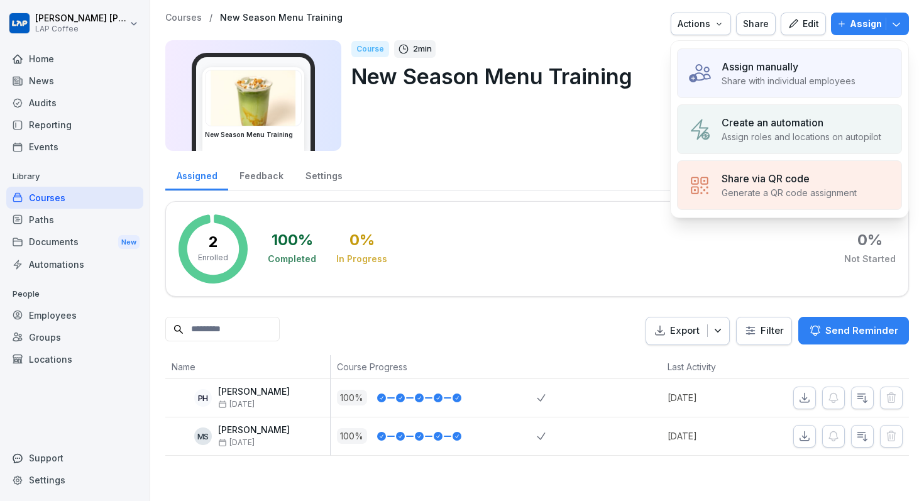
click at [773, 87] on p "Share with individual employees" at bounding box center [789, 80] width 134 height 13
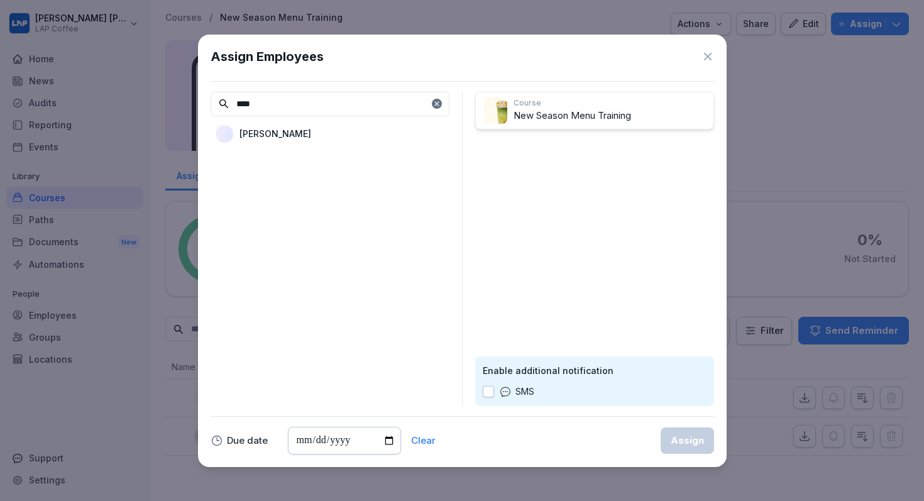
type input "****"
click at [277, 128] on p "[PERSON_NAME]" at bounding box center [276, 133] width 72 height 13
click at [670, 442] on button "Assign" at bounding box center [687, 441] width 53 height 26
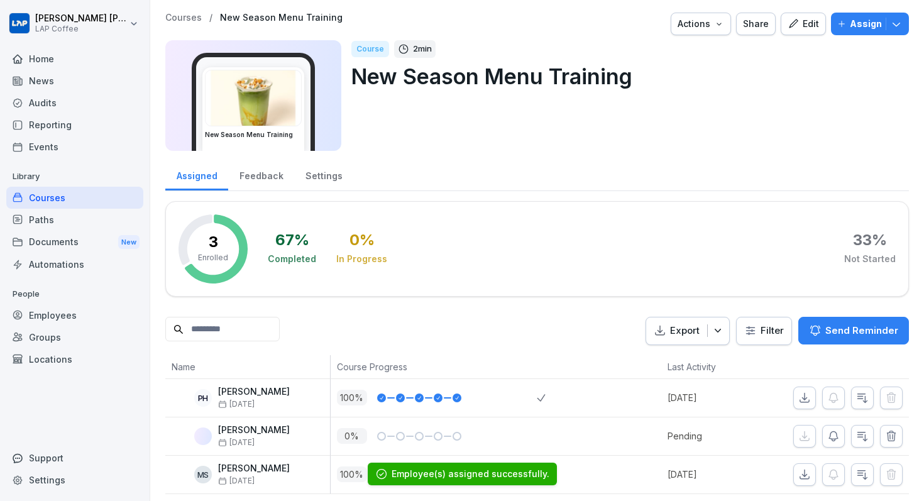
click at [177, 18] on p "Courses" at bounding box center [183, 18] width 36 height 11
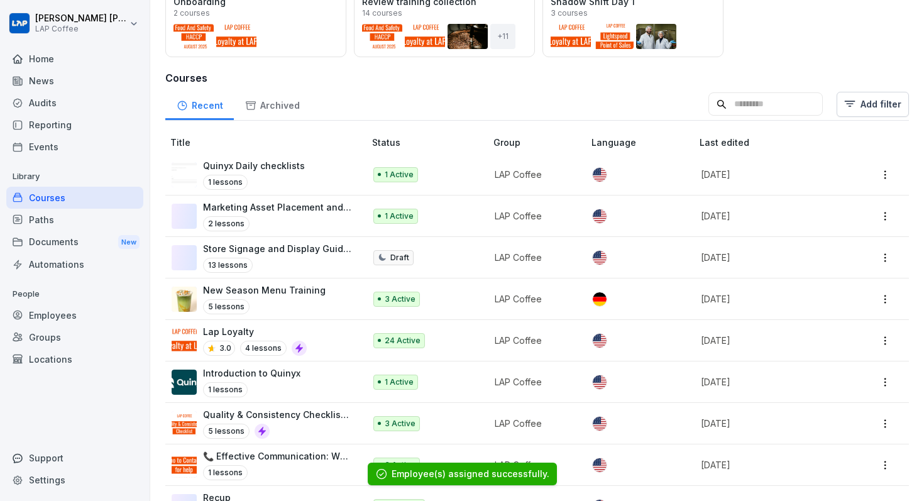
scroll to position [189, 0]
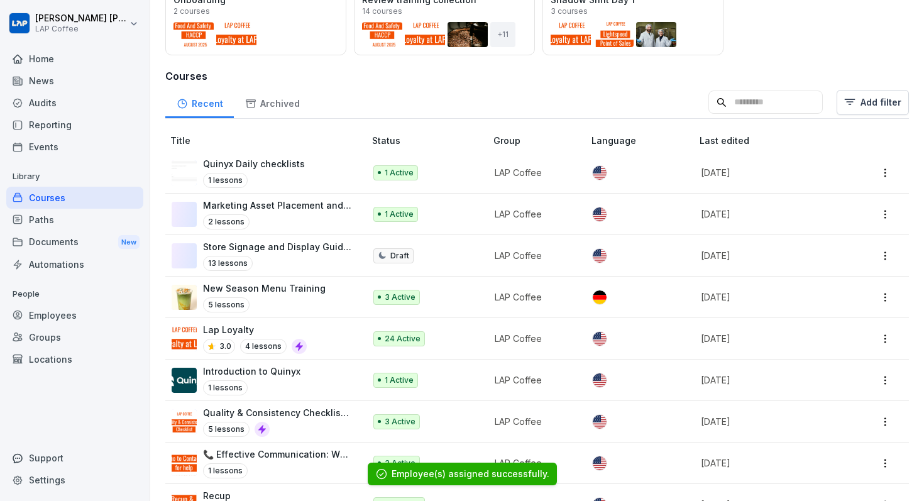
click at [426, 337] on div "24 Active" at bounding box center [424, 338] width 100 height 15
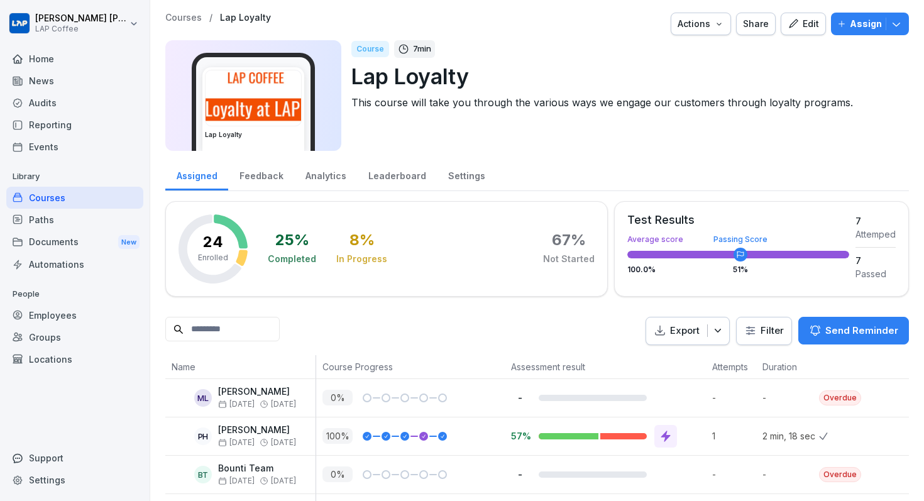
click at [853, 24] on p "Assign" at bounding box center [866, 24] width 32 height 14
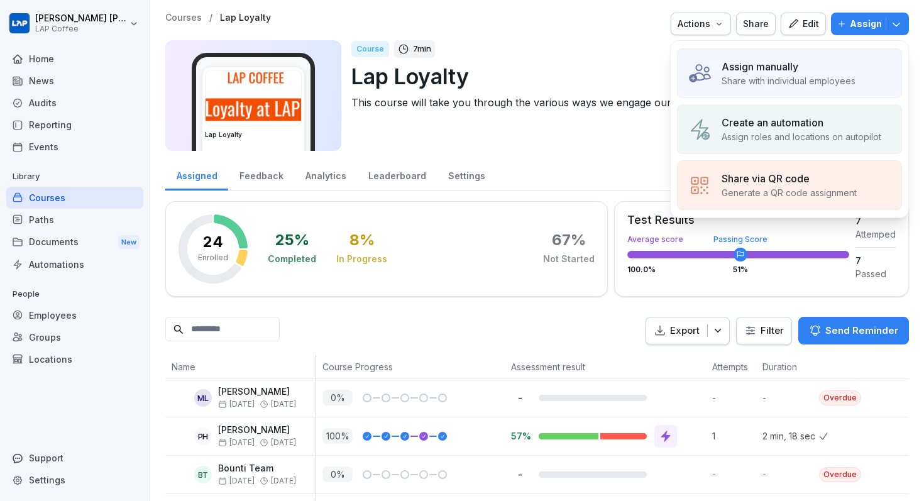
click at [771, 71] on p "Assign manually" at bounding box center [760, 66] width 77 height 15
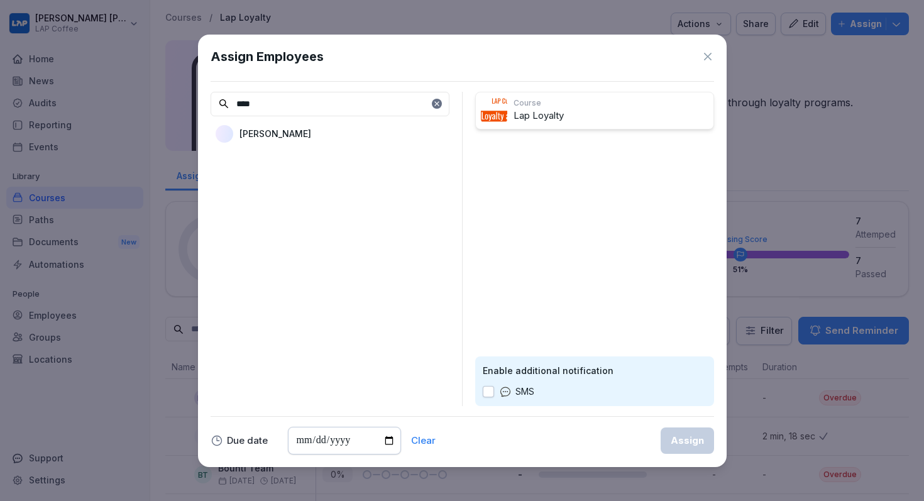
type input "****"
click at [250, 134] on p "[PERSON_NAME]" at bounding box center [276, 133] width 72 height 13
click at [692, 447] on div "Assign" at bounding box center [687, 441] width 33 height 14
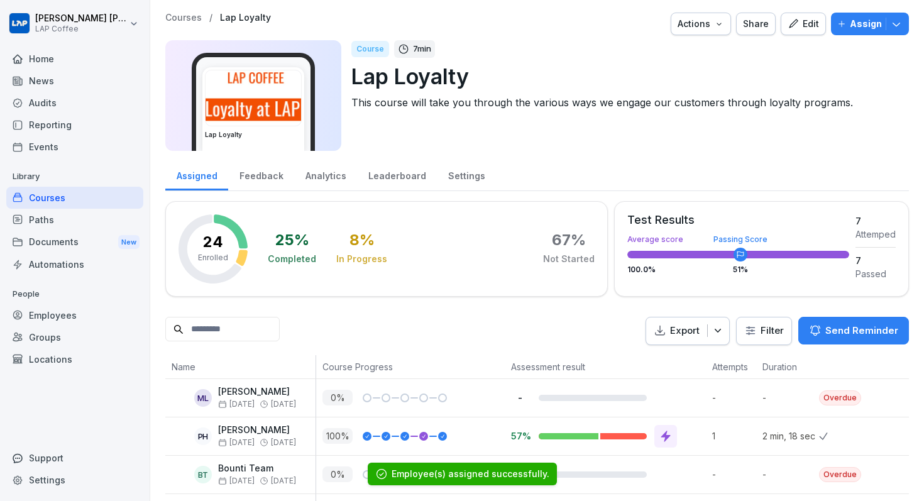
click at [183, 23] on div "Courses / Lap Loyalty Actions Share Edit Assign" at bounding box center [537, 24] width 744 height 23
click at [183, 18] on p "Courses" at bounding box center [183, 18] width 36 height 11
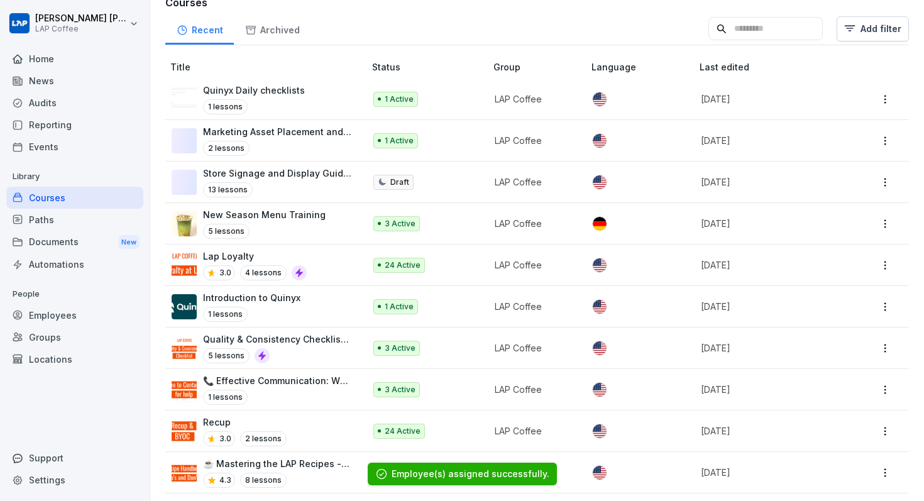
scroll to position [297, 0]
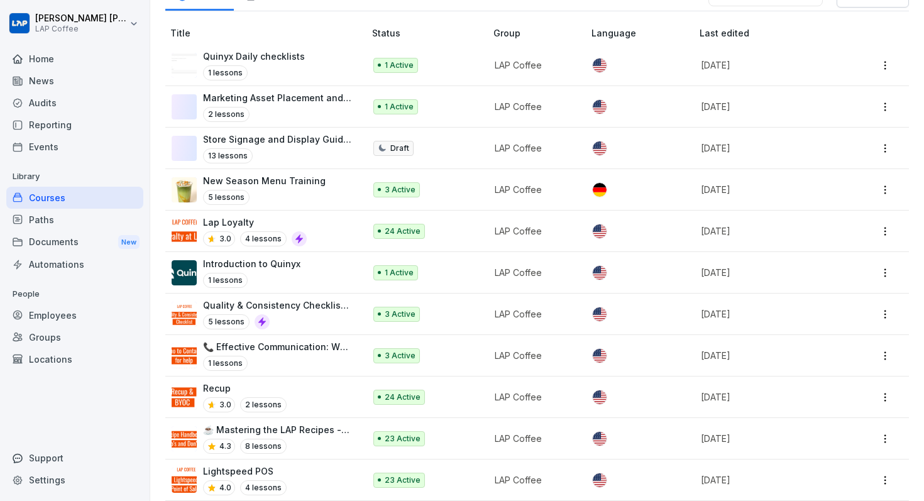
click at [510, 274] on p "LAP Coffee" at bounding box center [533, 272] width 77 height 13
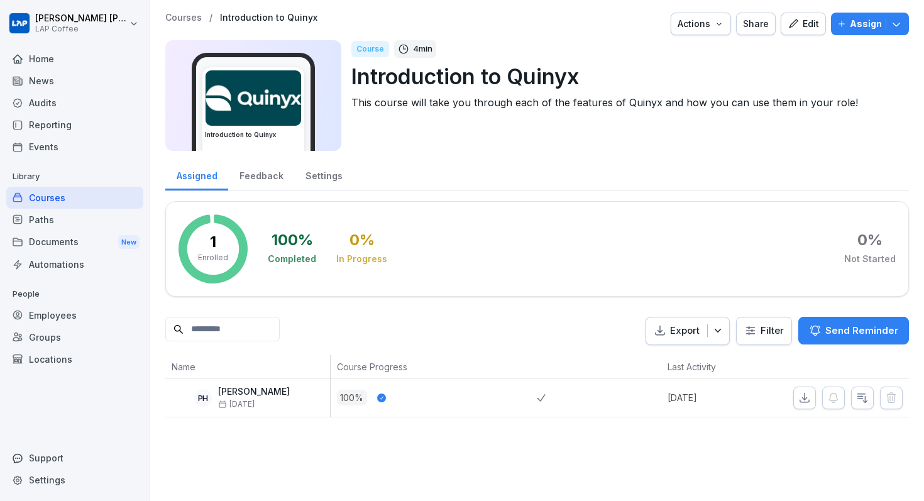
click at [858, 25] on p "Assign" at bounding box center [866, 24] width 32 height 14
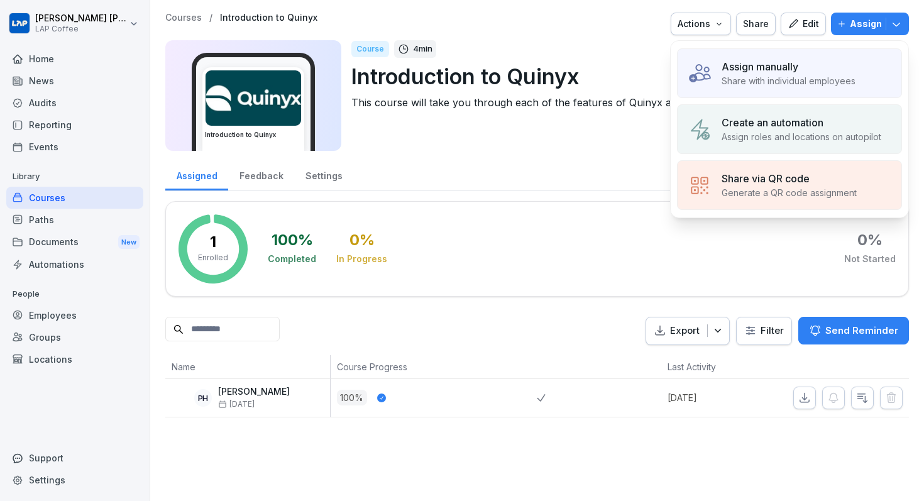
click at [767, 67] on p "Assign manually" at bounding box center [760, 66] width 77 height 15
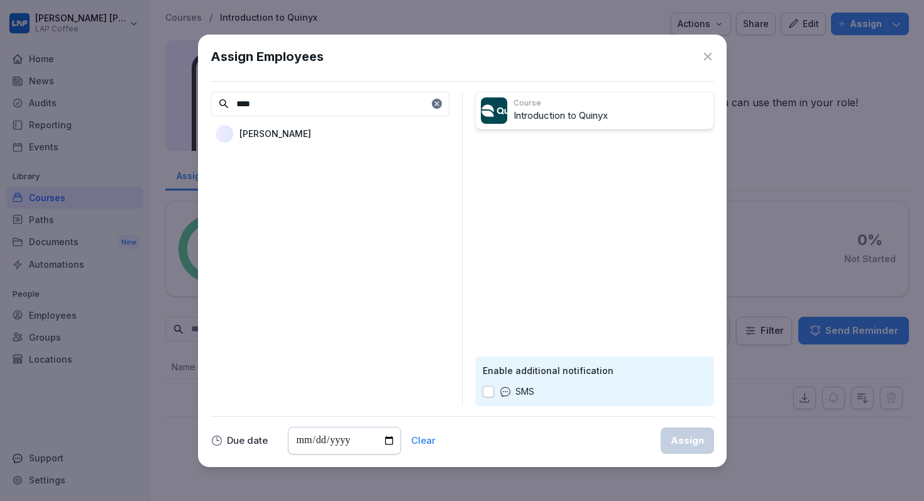
type input "****"
click at [313, 139] on div "[PERSON_NAME]" at bounding box center [330, 134] width 239 height 23
click at [684, 440] on div "Assign" at bounding box center [687, 441] width 33 height 14
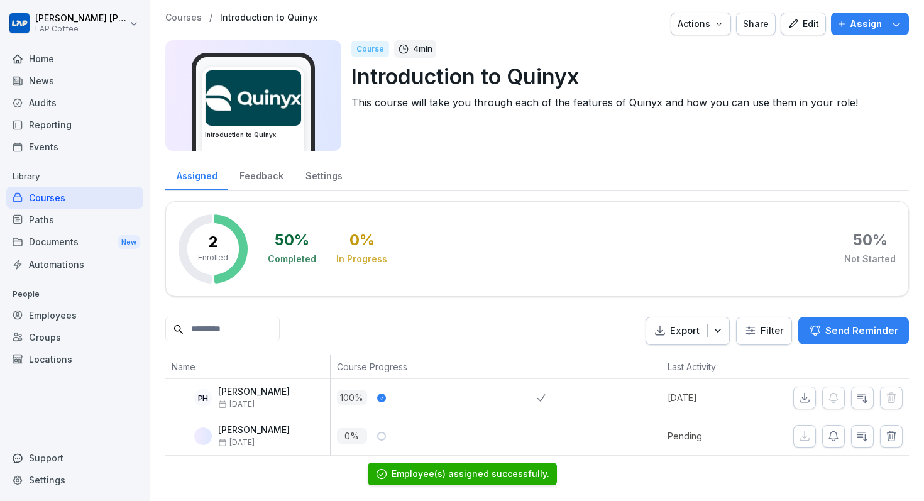
click at [189, 18] on p "Courses" at bounding box center [183, 18] width 36 height 11
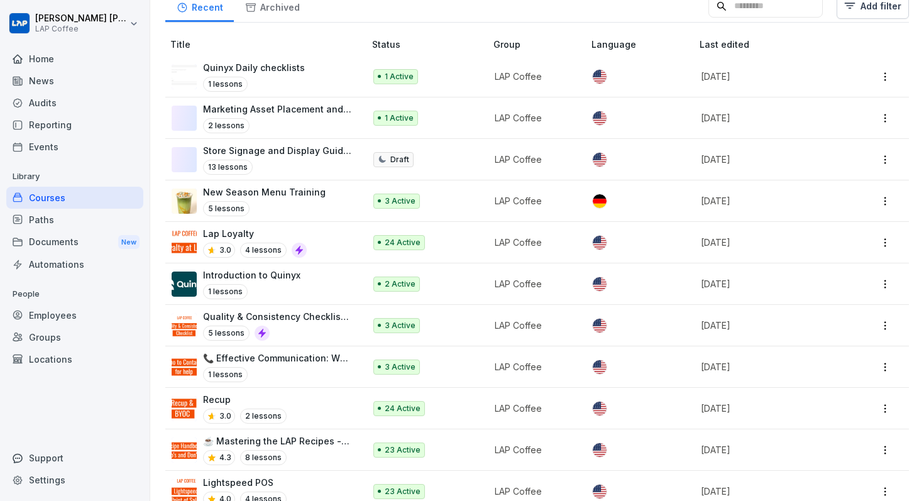
scroll to position [291, 0]
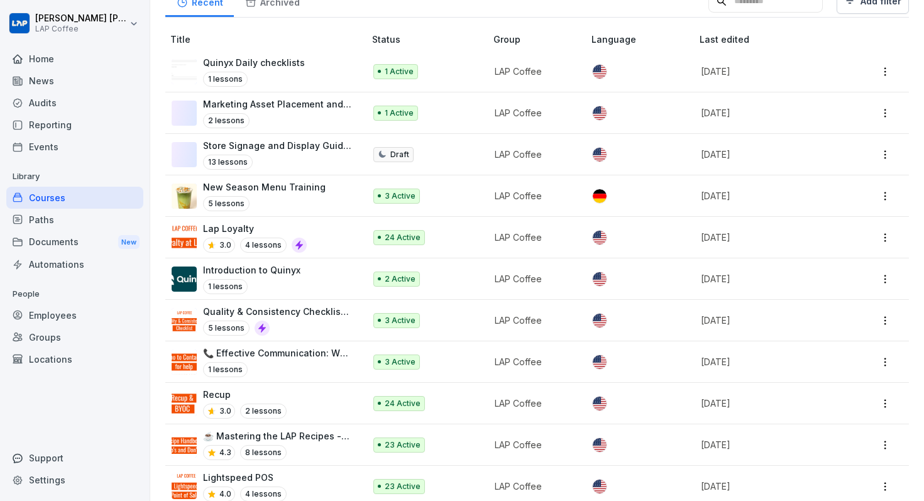
click at [332, 321] on div "5 lessons" at bounding box center [277, 328] width 149 height 15
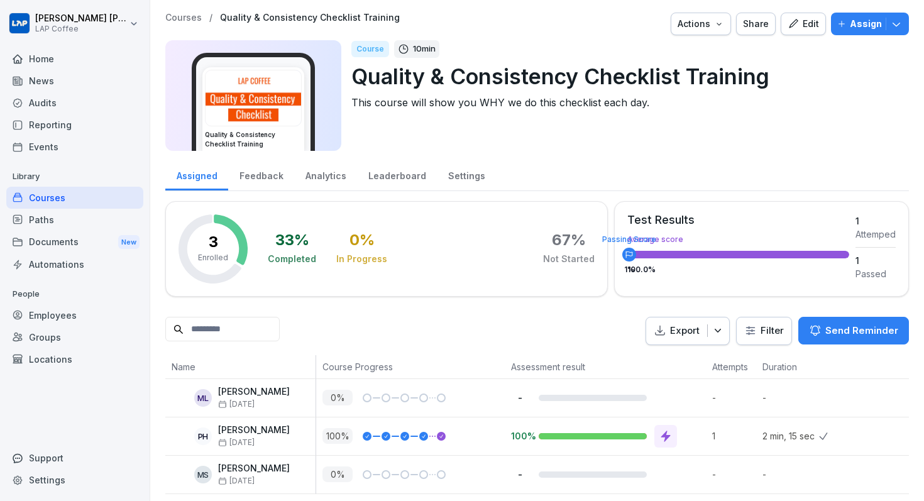
click at [868, 26] on p "Assign" at bounding box center [866, 24] width 32 height 14
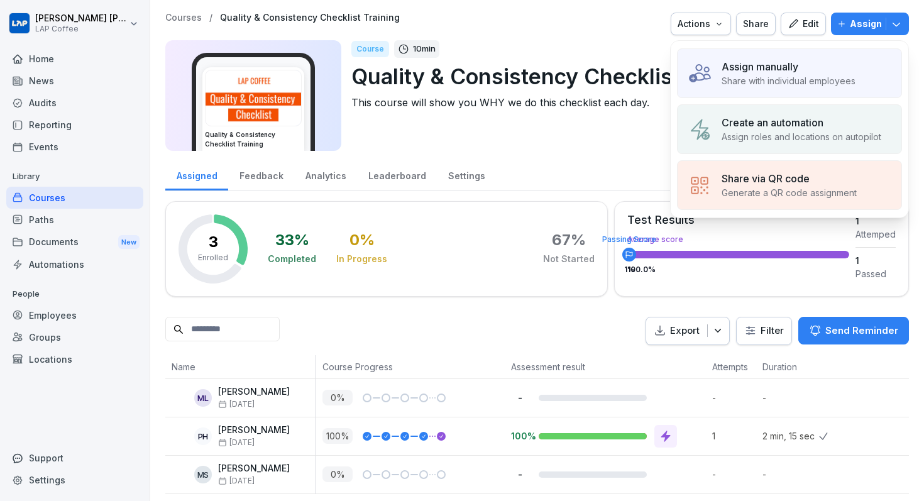
click at [770, 52] on div "Assign manually Share with individual employees" at bounding box center [789, 73] width 225 height 50
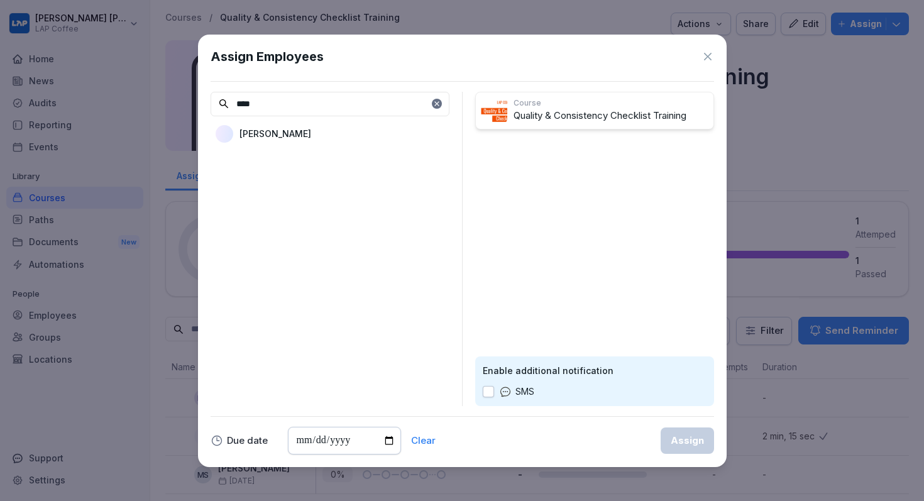
type input "****"
click at [372, 141] on div "[PERSON_NAME]" at bounding box center [330, 134] width 239 height 23
click at [689, 438] on div "Assign" at bounding box center [687, 441] width 33 height 14
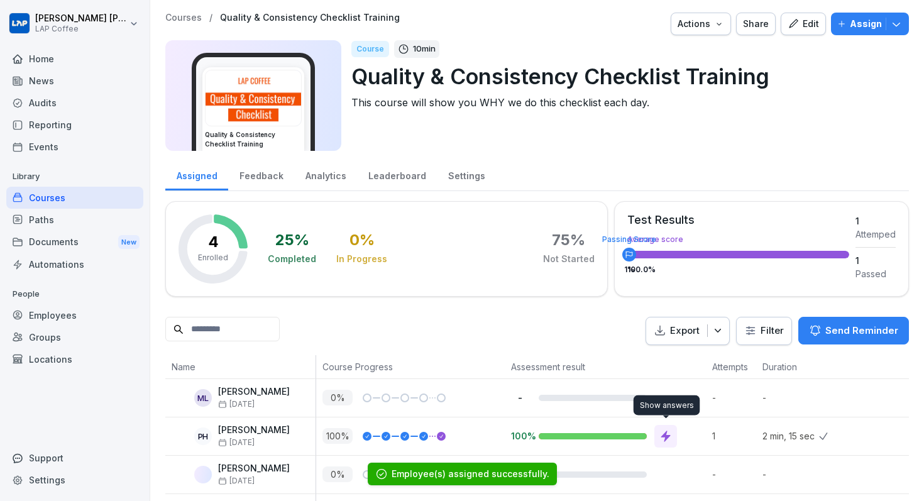
click at [183, 18] on p "Courses" at bounding box center [183, 18] width 36 height 11
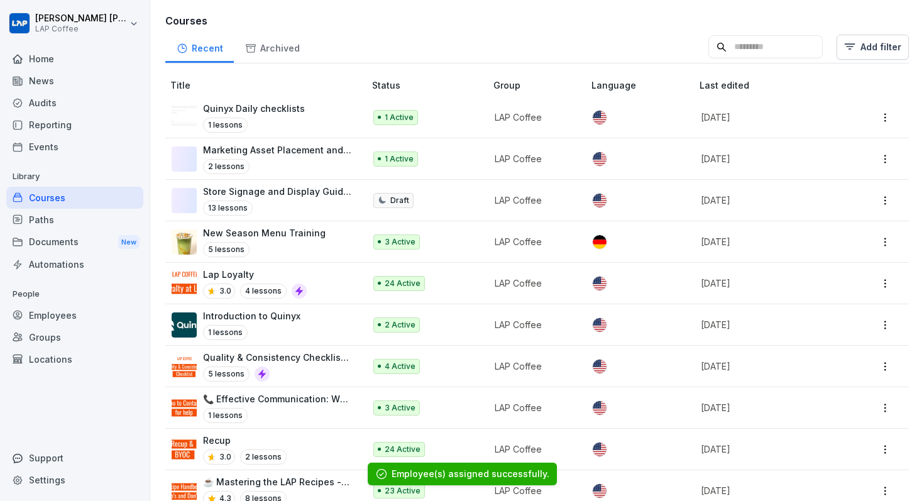
scroll to position [249, 0]
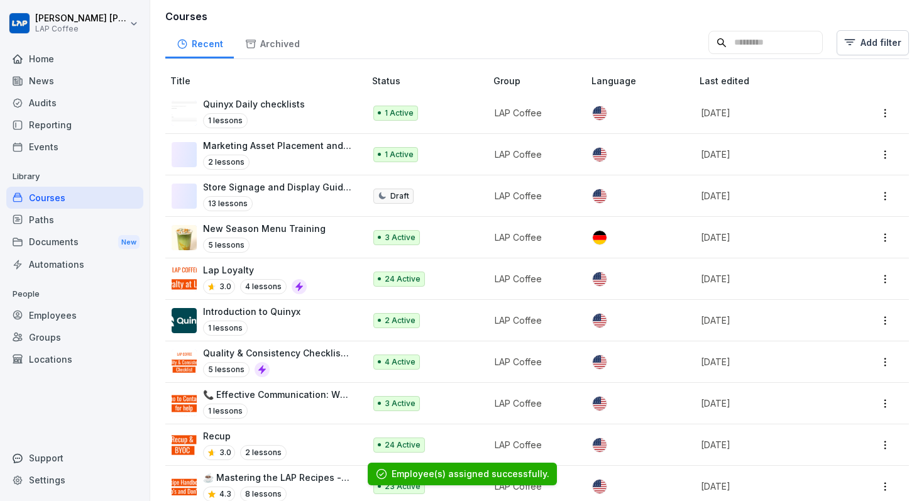
click at [290, 384] on td "📞 Effective Communication: Who to Contact for What 1 lessons" at bounding box center [266, 404] width 202 height 42
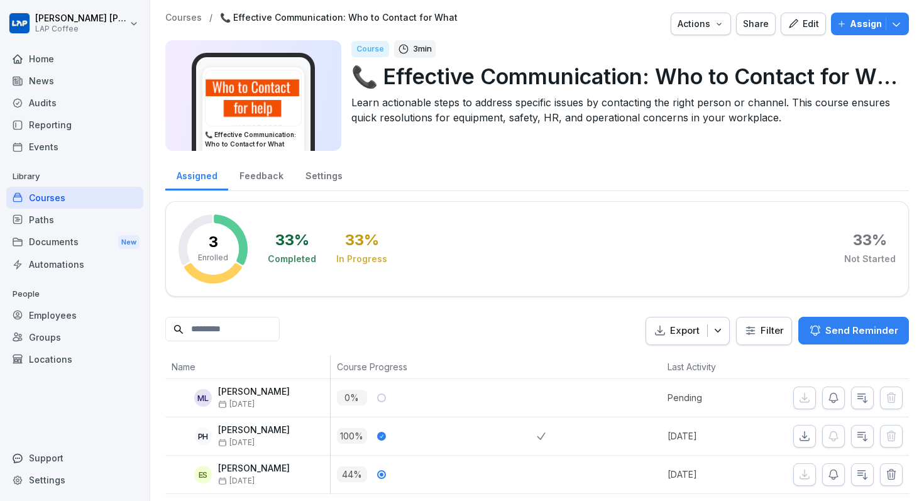
click at [861, 25] on p "Assign" at bounding box center [866, 24] width 32 height 14
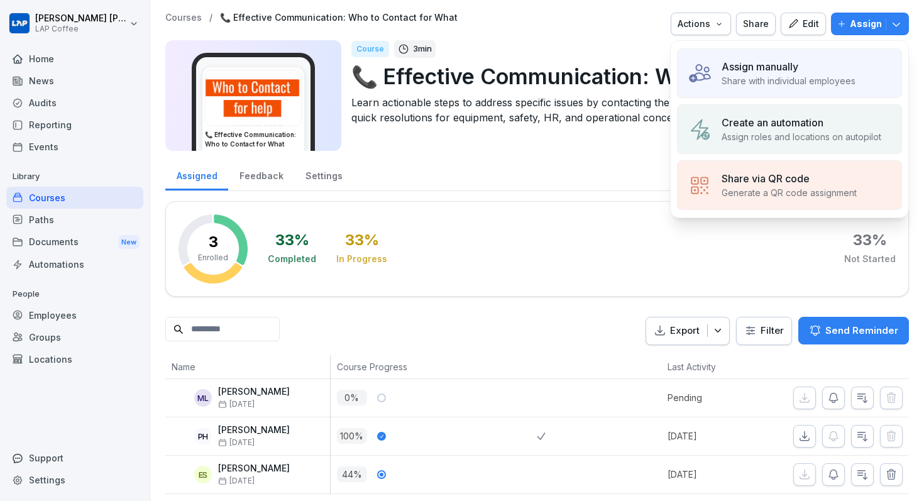
click at [718, 60] on div "Assign manually Share with individual employees" at bounding box center [789, 73] width 225 height 50
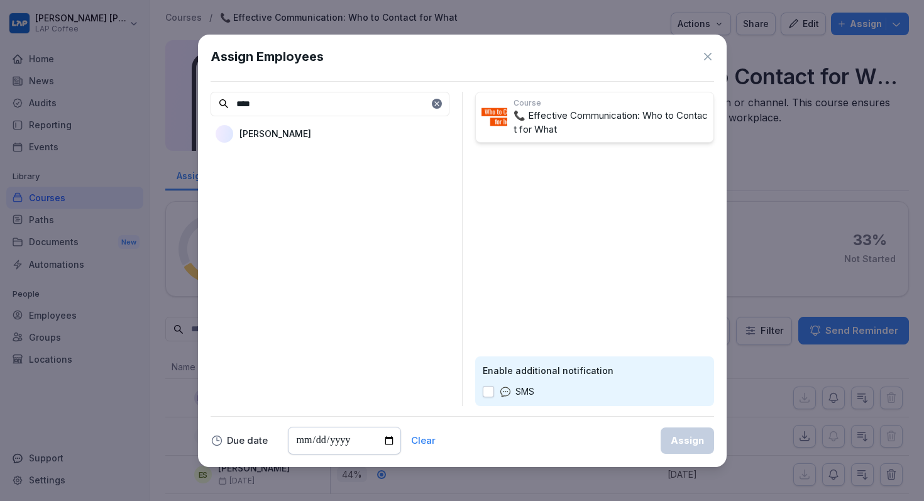
type input "****"
click at [347, 141] on div "[PERSON_NAME]" at bounding box center [330, 134] width 239 height 23
click at [683, 446] on div "Assign" at bounding box center [687, 441] width 33 height 14
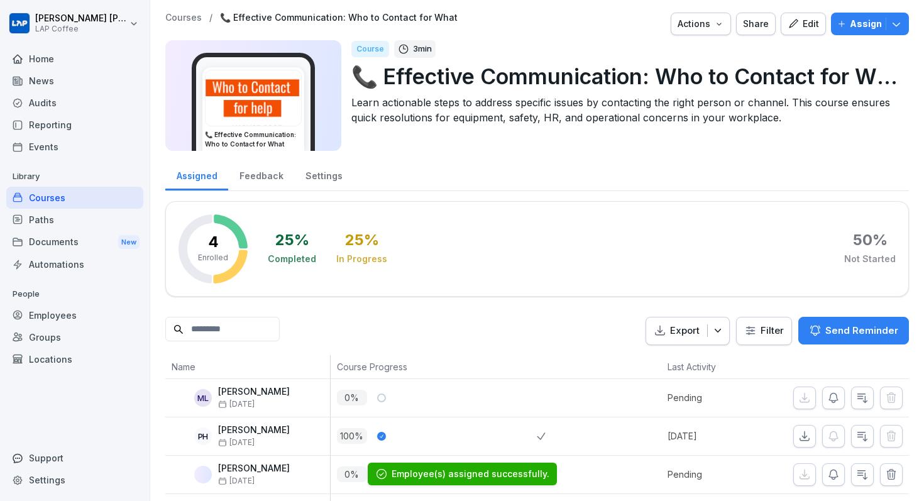
click at [191, 19] on p "Courses" at bounding box center [183, 18] width 36 height 11
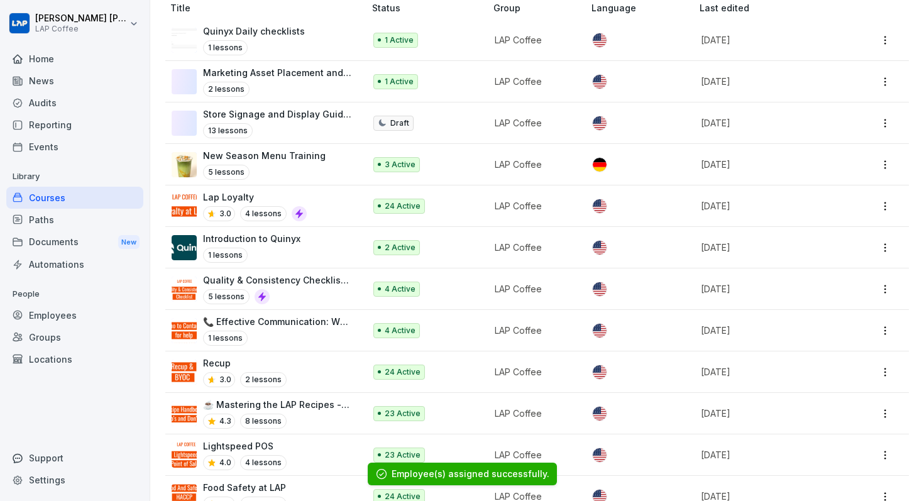
scroll to position [327, 0]
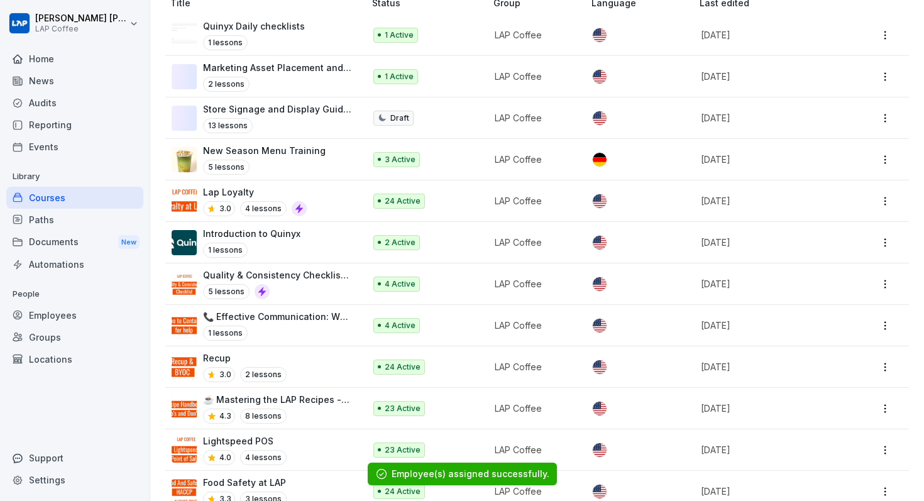
click at [280, 361] on div "Recup 3.0 2 lessons" at bounding box center [245, 367] width 84 height 31
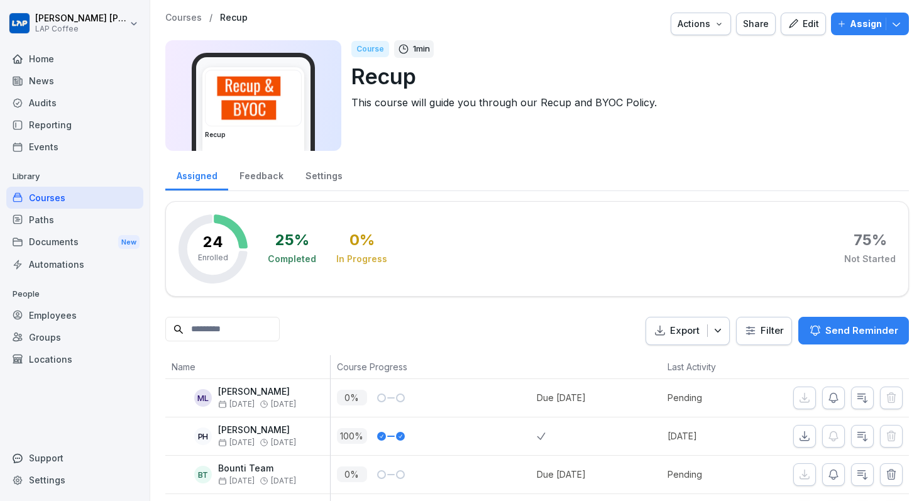
click at [853, 26] on p "Assign" at bounding box center [866, 24] width 32 height 14
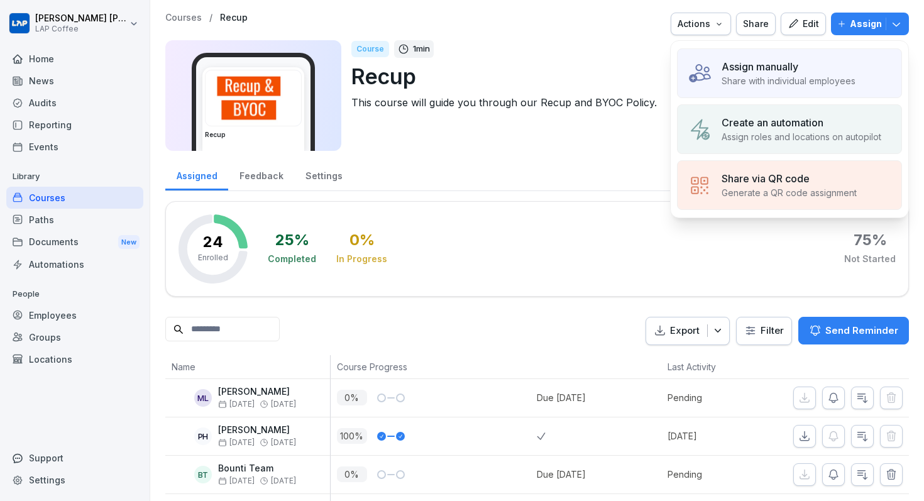
click at [754, 81] on p "Share with individual employees" at bounding box center [789, 80] width 134 height 13
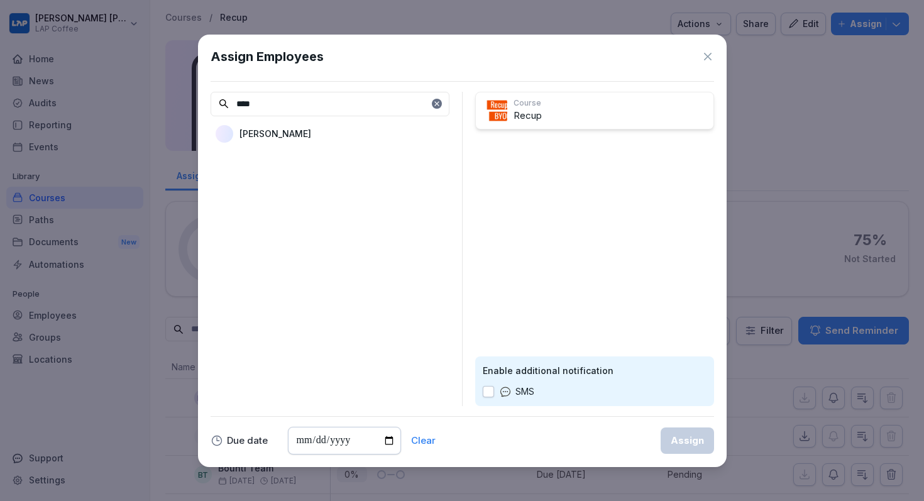
type input "****"
click at [256, 130] on p "[PERSON_NAME]" at bounding box center [276, 133] width 72 height 13
click at [684, 442] on div "Assign" at bounding box center [687, 441] width 33 height 14
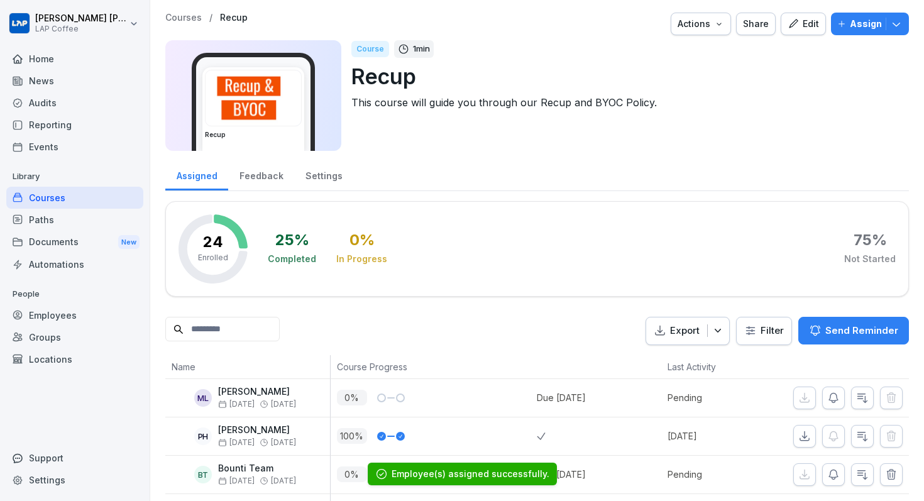
click at [188, 23] on div "Courses / Recup Actions Share Edit Assign" at bounding box center [537, 24] width 744 height 23
click at [189, 17] on p "Courses" at bounding box center [183, 18] width 36 height 11
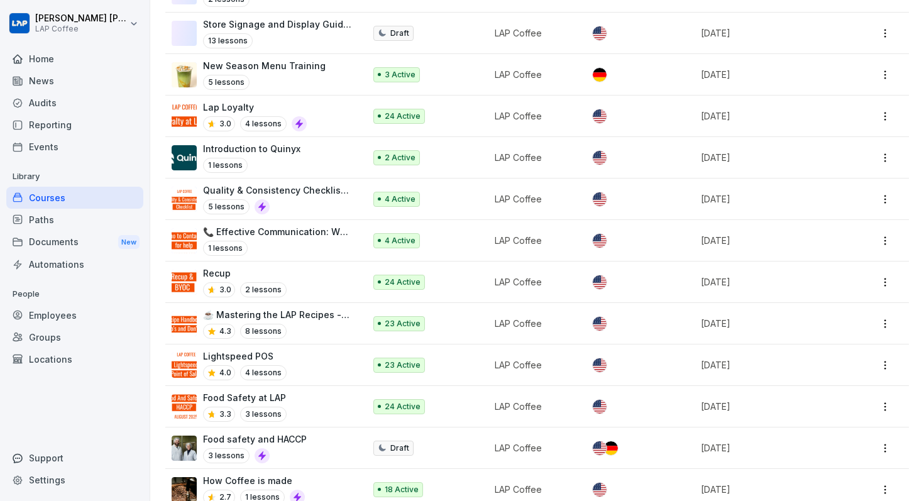
scroll to position [419, 0]
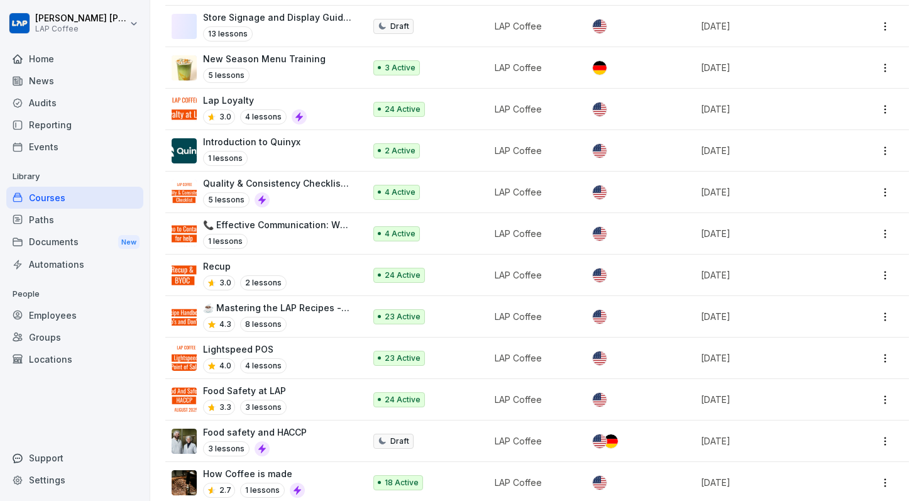
click at [248, 348] on p "Lightspeed POS" at bounding box center [245, 349] width 84 height 13
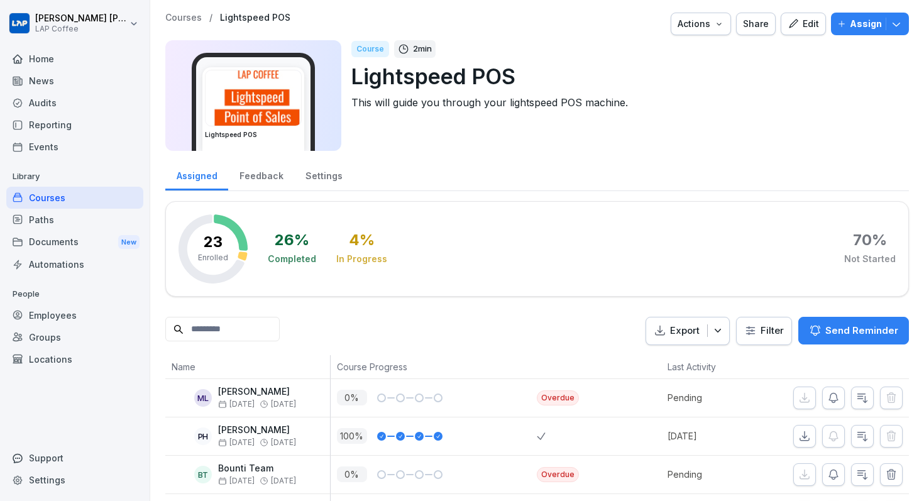
click at [888, 21] on div "Assign" at bounding box center [870, 24] width 65 height 14
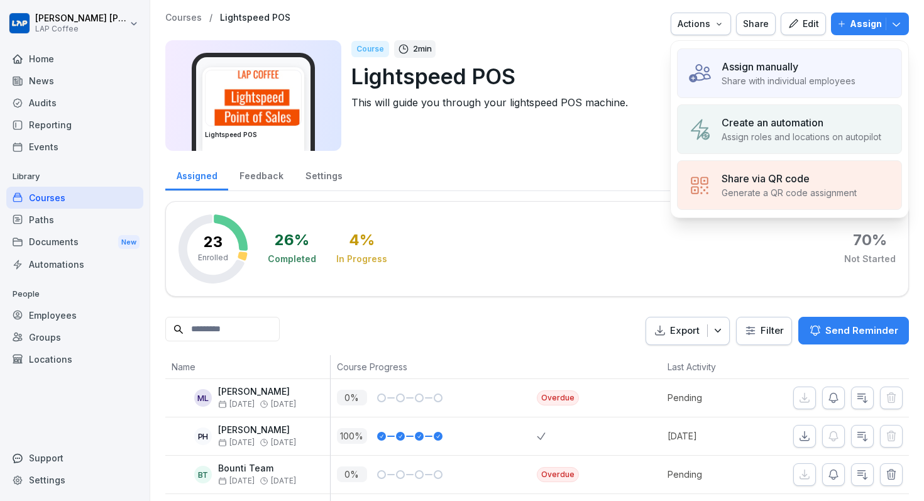
click at [838, 18] on button "Assign" at bounding box center [870, 24] width 78 height 23
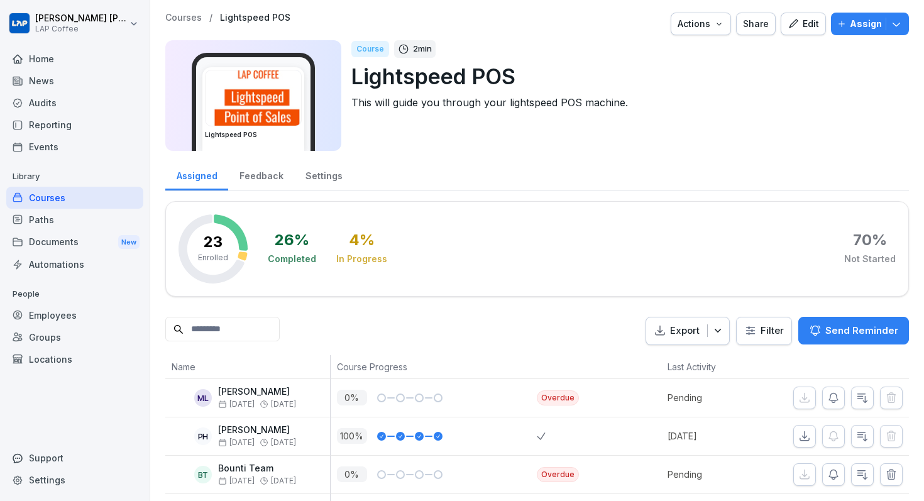
click at [838, 18] on button "Assign" at bounding box center [870, 24] width 78 height 23
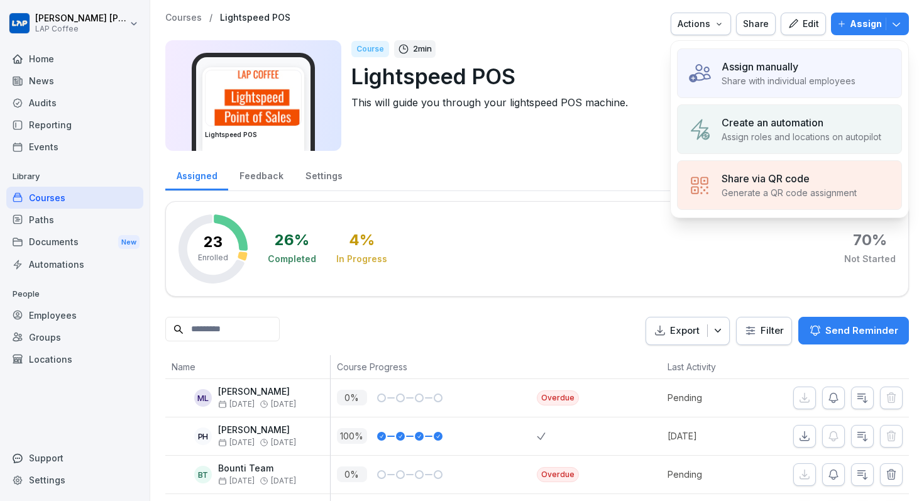
click at [815, 80] on p "Share with individual employees" at bounding box center [789, 80] width 134 height 13
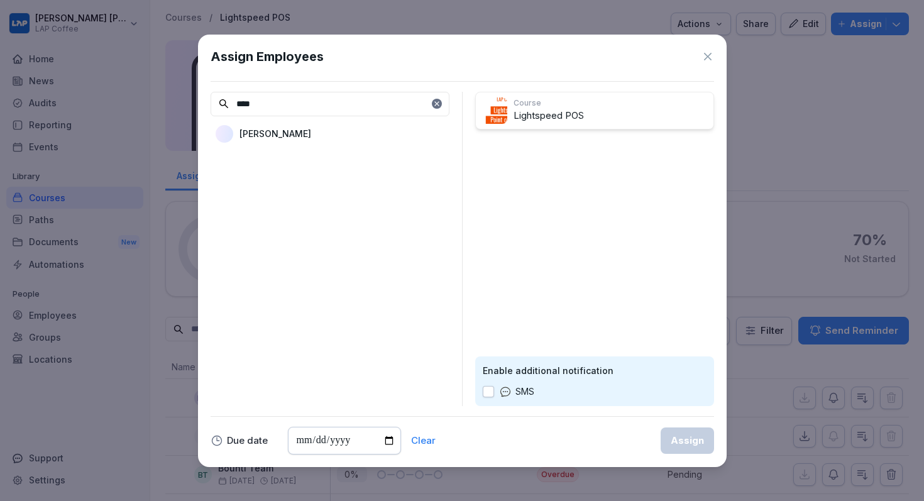
type input "****"
click at [341, 136] on div "[PERSON_NAME]" at bounding box center [330, 134] width 239 height 23
click at [678, 451] on button "Assign" at bounding box center [687, 441] width 53 height 26
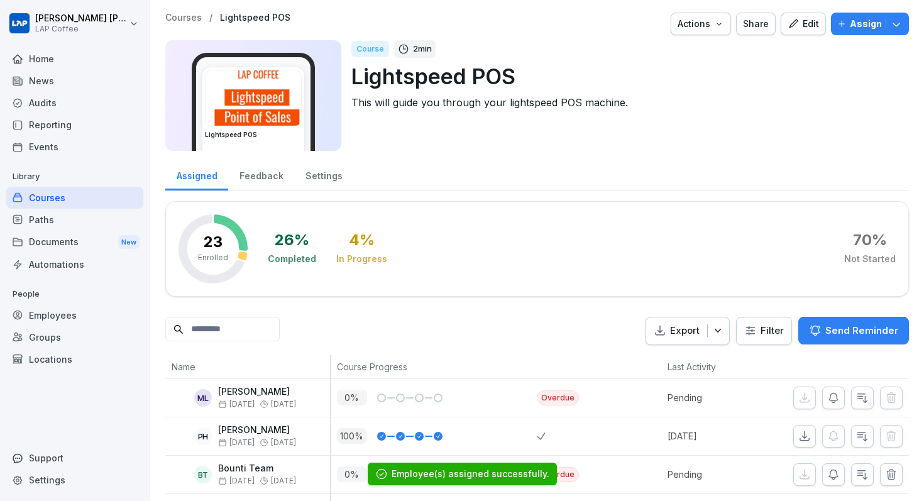
click at [182, 14] on p "Courses" at bounding box center [183, 18] width 36 height 11
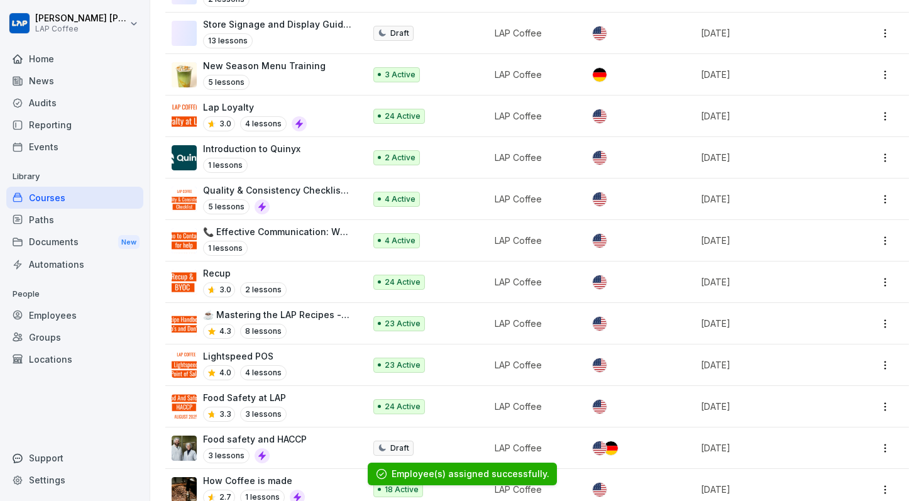
scroll to position [424, 0]
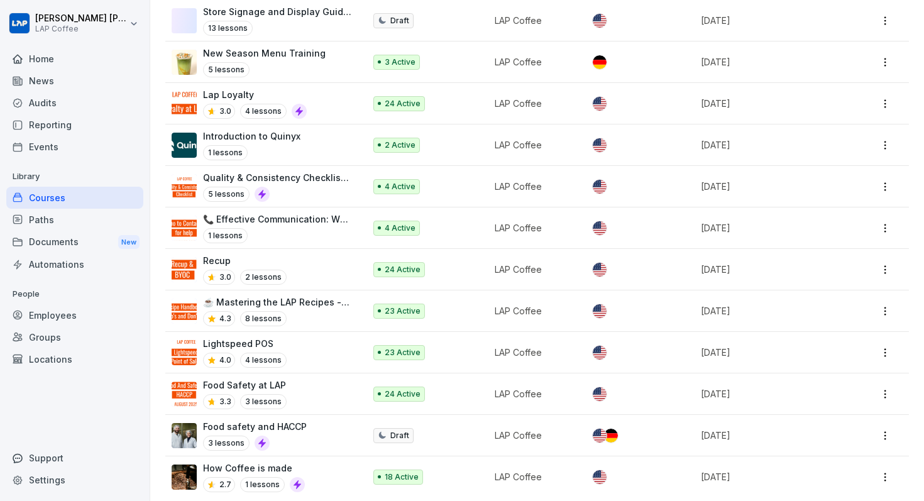
click at [264, 341] on p "Lightspeed POS" at bounding box center [245, 343] width 84 height 13
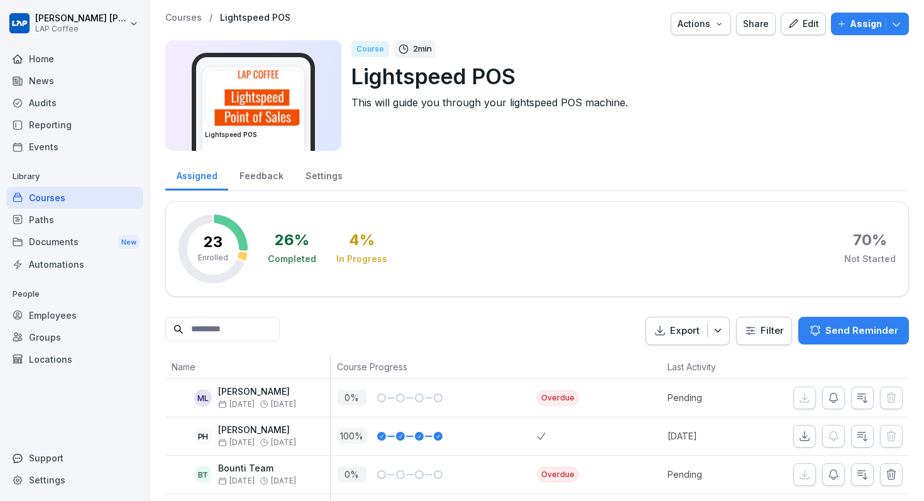
click at [844, 28] on div "Assign" at bounding box center [870, 24] width 65 height 14
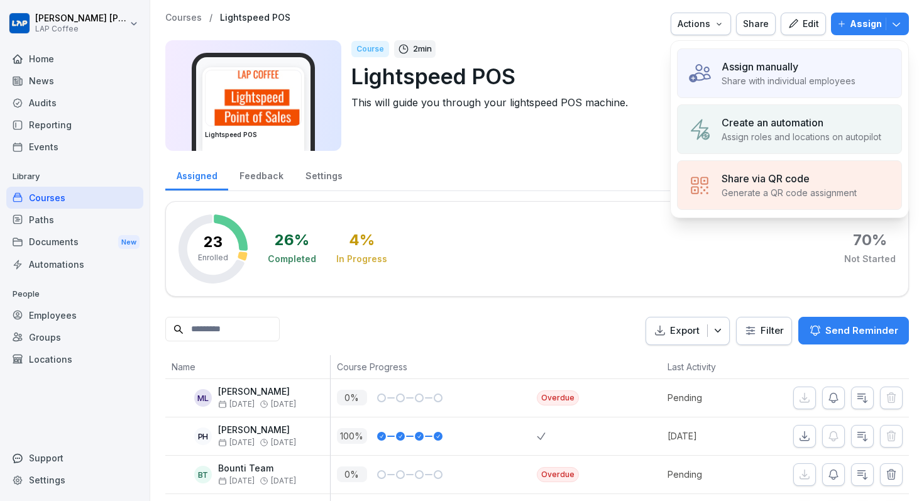
click at [793, 78] on p "Share with individual employees" at bounding box center [789, 80] width 134 height 13
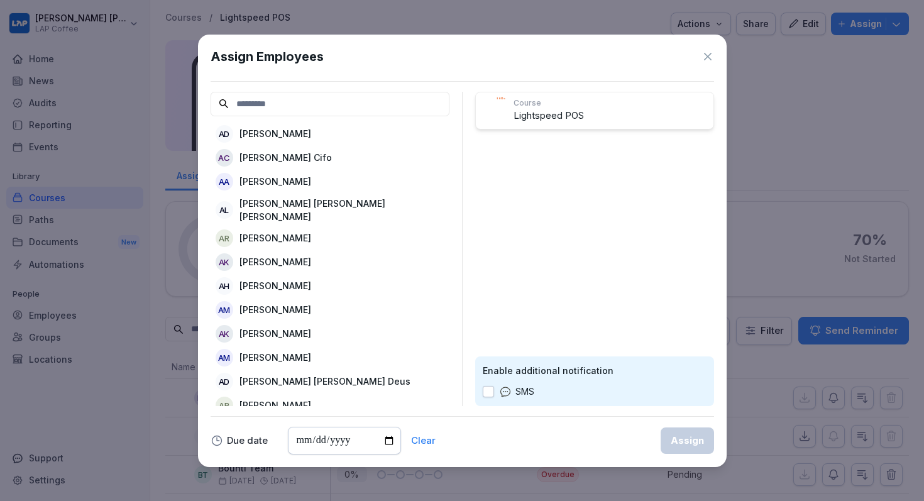
type input "*"
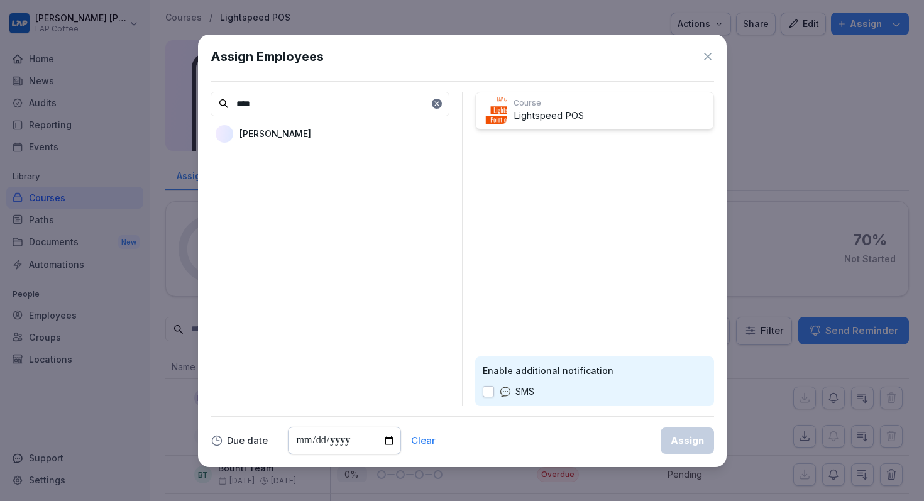
type input "****"
click at [267, 131] on p "[PERSON_NAME]" at bounding box center [276, 133] width 72 height 13
click at [671, 433] on button "Assign" at bounding box center [687, 441] width 53 height 26
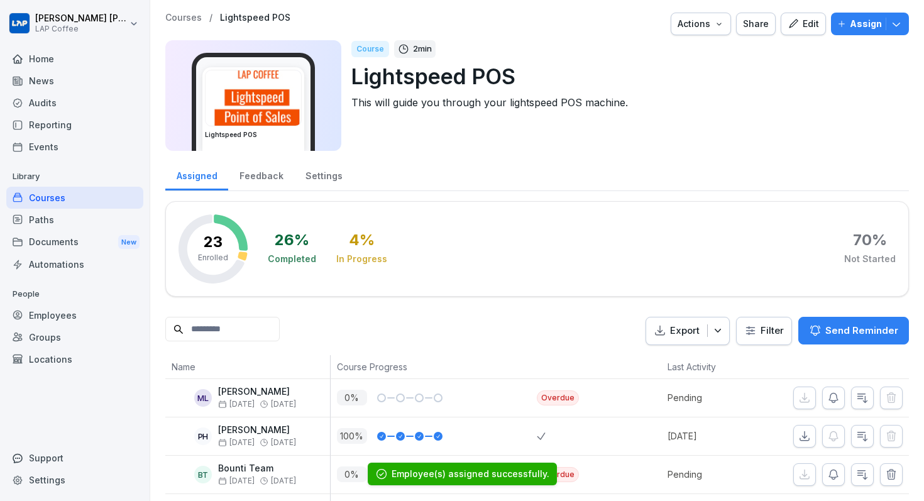
click at [185, 16] on p "Courses" at bounding box center [183, 18] width 36 height 11
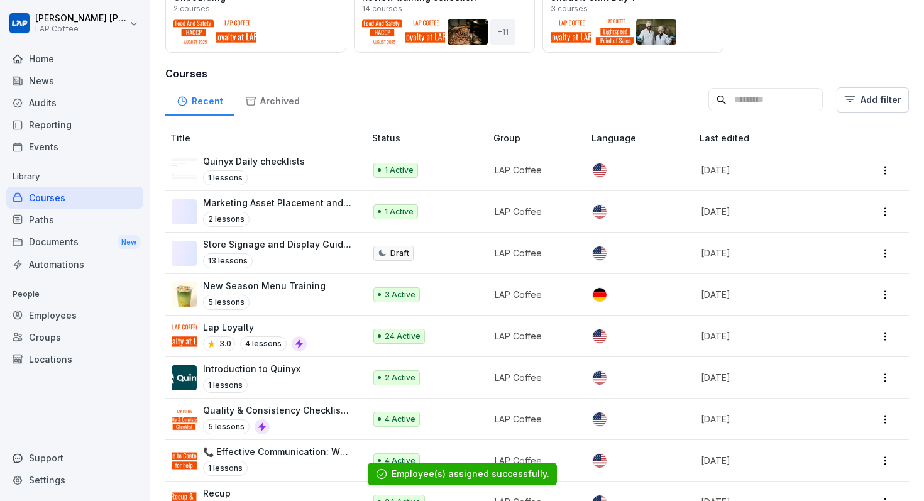
scroll to position [424, 0]
